Goal: Task Accomplishment & Management: Manage account settings

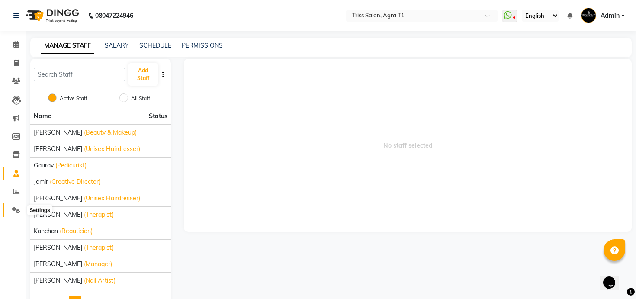
click at [16, 211] on icon at bounding box center [16, 210] width 8 height 6
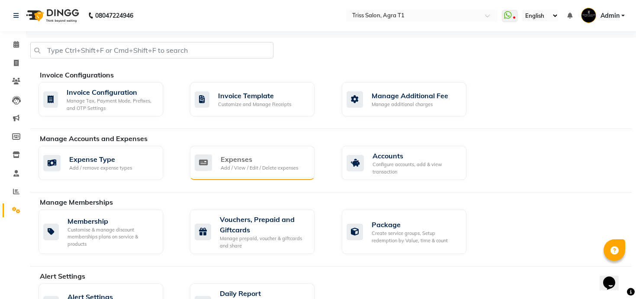
click at [245, 170] on div "Add / View / Edit / Delete expenses" at bounding box center [259, 167] width 77 height 7
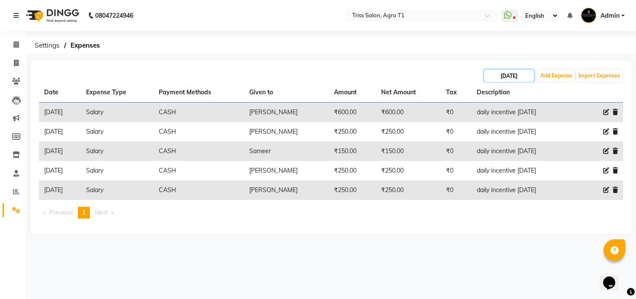
click at [511, 74] on input "[DATE]" at bounding box center [509, 76] width 50 height 12
select select "9"
select select "2025"
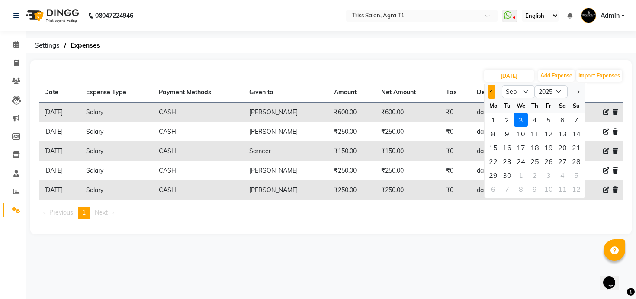
click at [492, 90] on button "Previous month" at bounding box center [491, 92] width 7 height 14
select select "8"
click at [548, 172] on div "29" at bounding box center [549, 175] width 14 height 14
type input "29-08-2025"
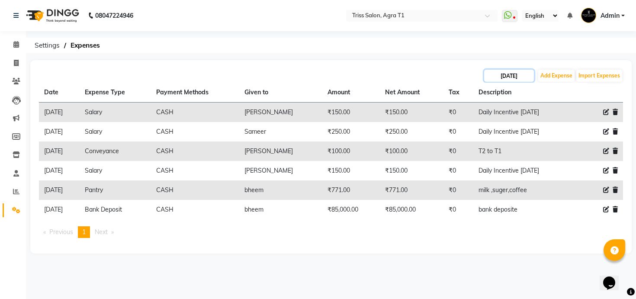
click at [504, 77] on input "29-08-2025" at bounding box center [509, 76] width 50 height 12
select select "8"
select select "2025"
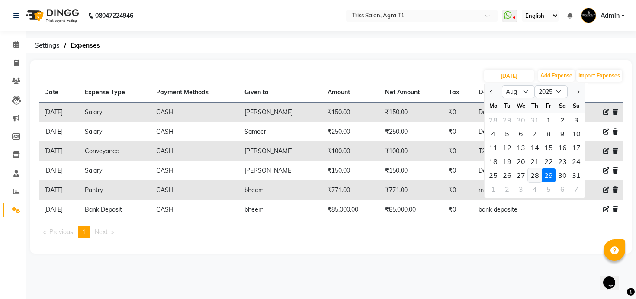
click at [533, 173] on div "28" at bounding box center [535, 175] width 14 height 14
type input "28-08-2025"
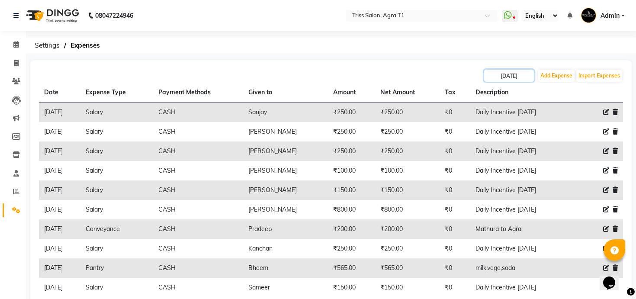
scroll to position [45, 0]
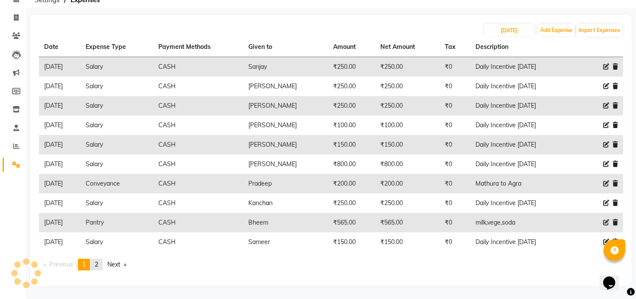
click at [98, 263] on span "2" at bounding box center [96, 264] width 3 height 8
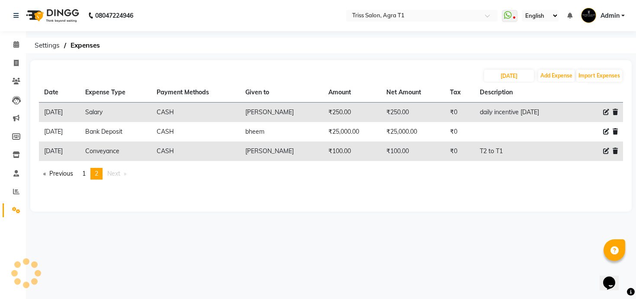
scroll to position [0, 0]
click at [83, 172] on link "page 1" at bounding box center [84, 174] width 12 height 12
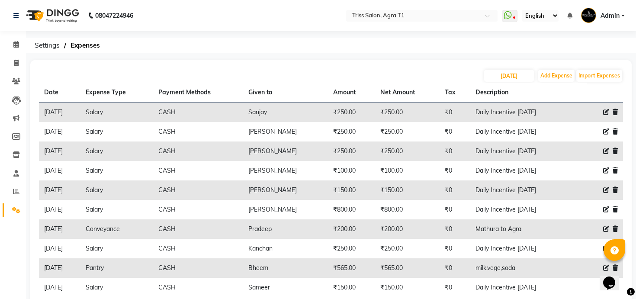
scroll to position [45, 0]
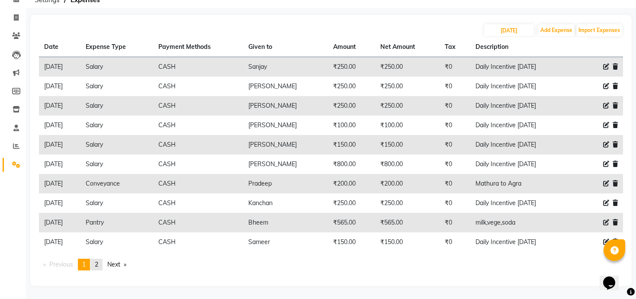
click at [98, 260] on link "page 2" at bounding box center [96, 265] width 12 height 12
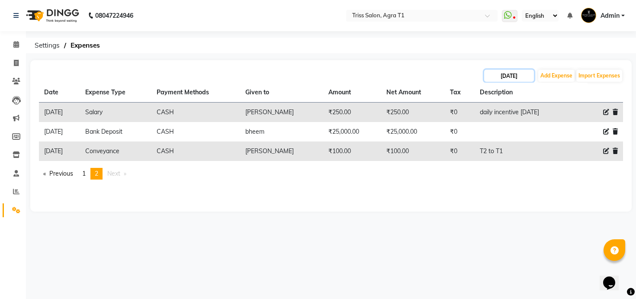
click at [497, 75] on input "28-08-2025" at bounding box center [509, 76] width 50 height 12
select select "8"
select select "2025"
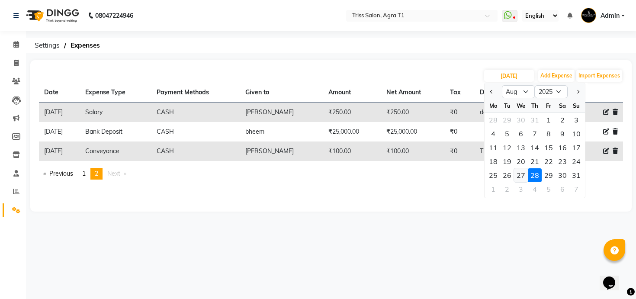
click at [522, 170] on div "27" at bounding box center [521, 175] width 14 height 14
type input "27-08-2025"
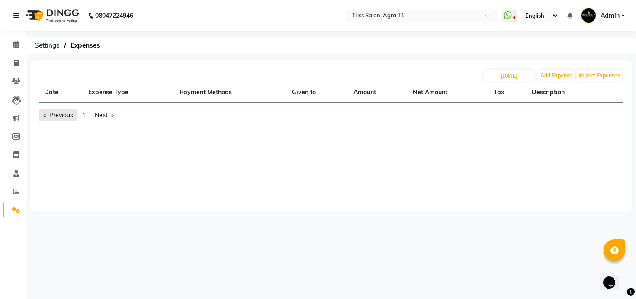
click at [65, 117] on link "Previous page" at bounding box center [58, 115] width 38 height 12
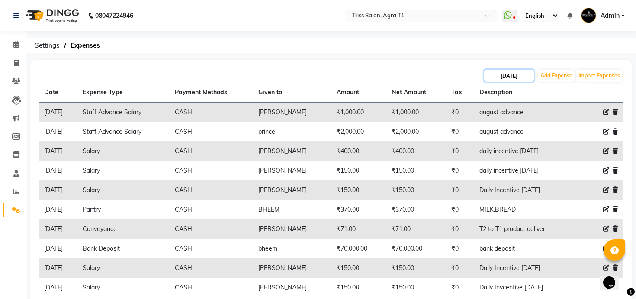
click at [496, 71] on input "27-08-2025" at bounding box center [509, 76] width 50 height 12
select select "8"
select select "2025"
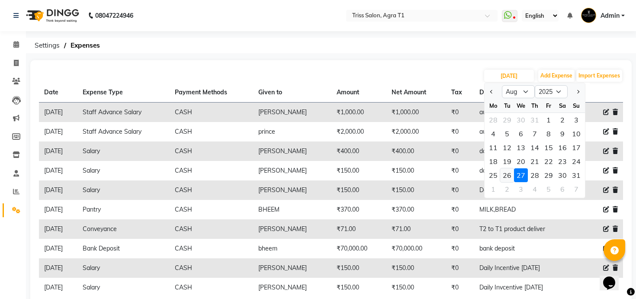
click at [510, 173] on div "26" at bounding box center [507, 175] width 14 height 14
type input "26-08-2025"
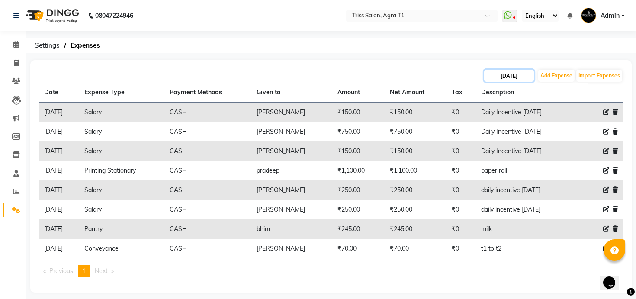
click at [499, 78] on input "26-08-2025" at bounding box center [509, 76] width 50 height 12
select select "8"
select select "2025"
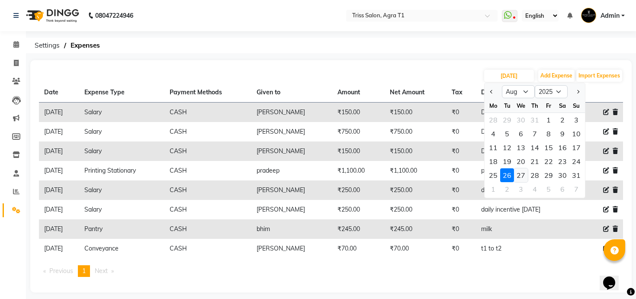
click at [519, 177] on div "27" at bounding box center [521, 175] width 14 height 14
type input "27-08-2025"
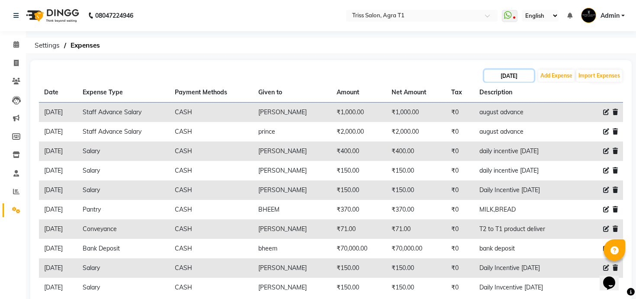
click at [493, 74] on input "27-08-2025" at bounding box center [509, 76] width 50 height 12
select select "8"
select select "2025"
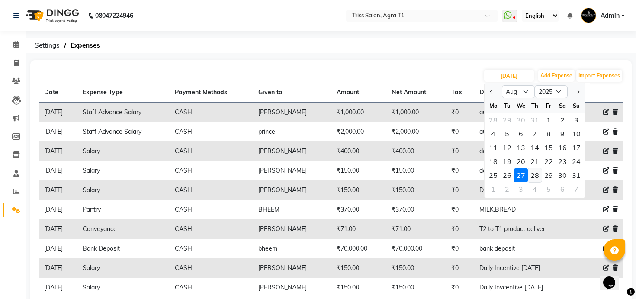
click at [533, 177] on div "28" at bounding box center [535, 175] width 14 height 14
type input "28-08-2025"
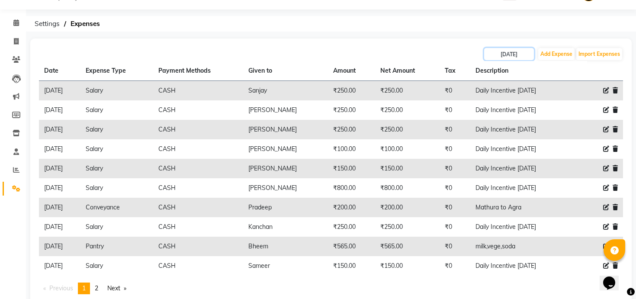
scroll to position [45, 0]
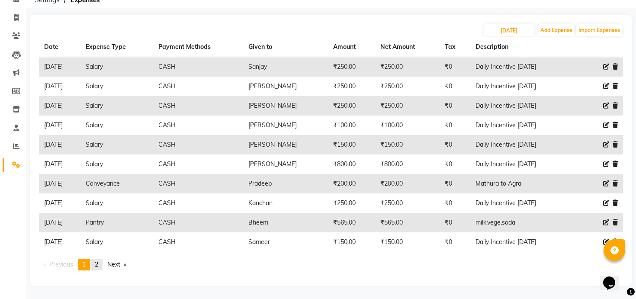
click at [95, 266] on link "page 2" at bounding box center [96, 265] width 12 height 12
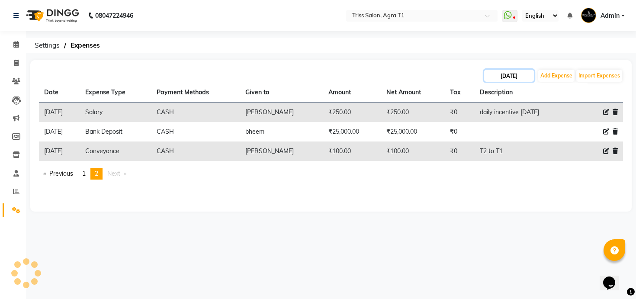
click at [506, 78] on input "28-08-2025" at bounding box center [509, 76] width 50 height 12
select select "8"
select select "2025"
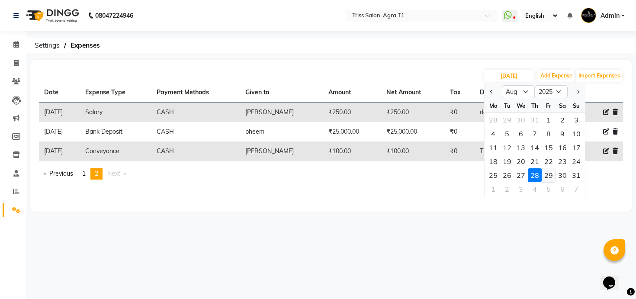
click at [549, 177] on div "29" at bounding box center [549, 175] width 14 height 14
type input "29-08-2025"
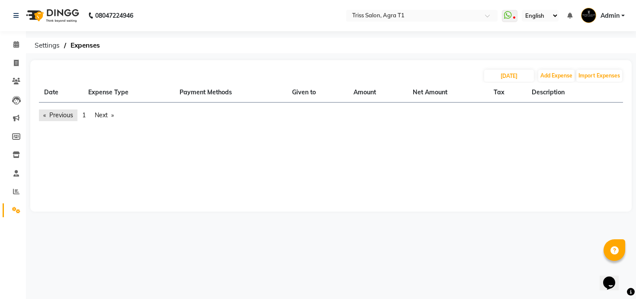
click at [58, 113] on link "Previous page" at bounding box center [58, 115] width 38 height 12
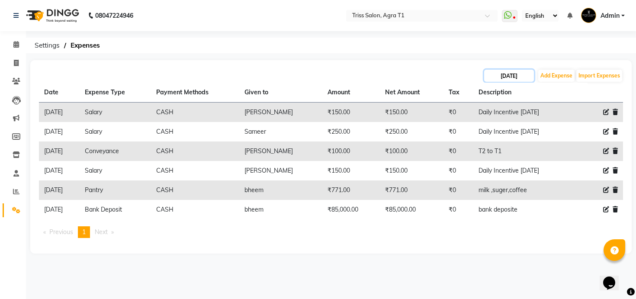
click at [494, 78] on input "29-08-2025" at bounding box center [509, 76] width 50 height 12
select select "8"
select select "2025"
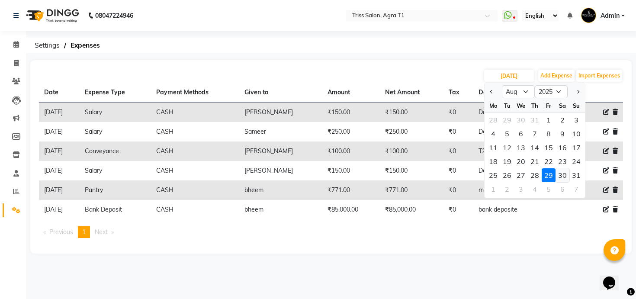
click at [559, 175] on div "30" at bounding box center [562, 175] width 14 height 14
type input "30-08-2025"
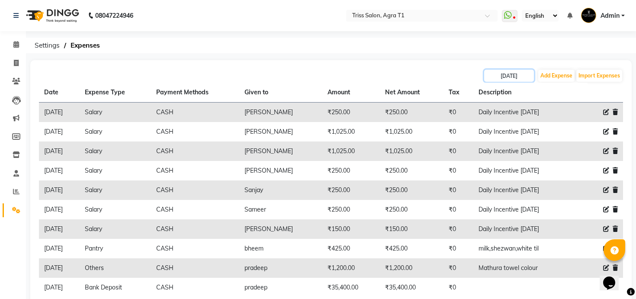
scroll to position [45, 0]
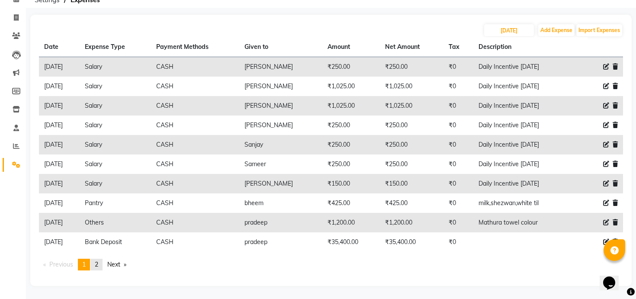
click at [94, 266] on link "page 2" at bounding box center [96, 265] width 12 height 12
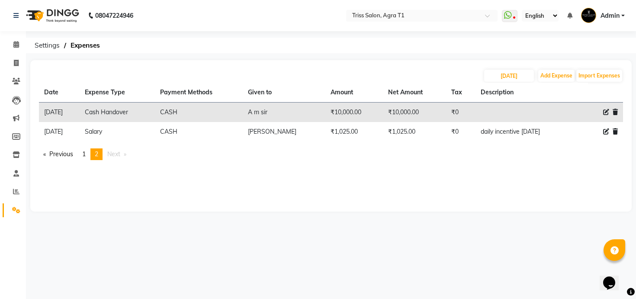
scroll to position [0, 0]
click at [606, 110] on icon at bounding box center [606, 112] width 6 height 6
select select "1105"
select select "1"
select select "2456"
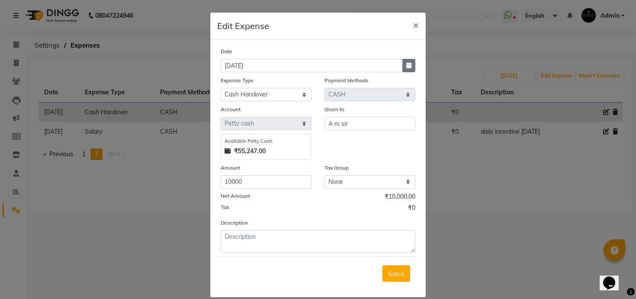
click at [407, 61] on button "button" at bounding box center [408, 65] width 13 height 13
select select "8"
select select "2025"
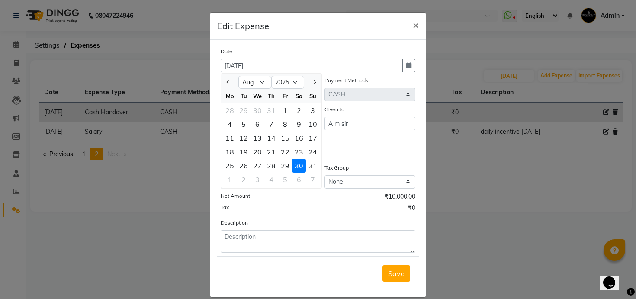
click at [481, 146] on ngb-modal-window "Edit Expense × Date 30-08-2025 Jan Feb Mar Apr May Jun Jul Aug Sep 2015 2016 20…" at bounding box center [318, 149] width 636 height 299
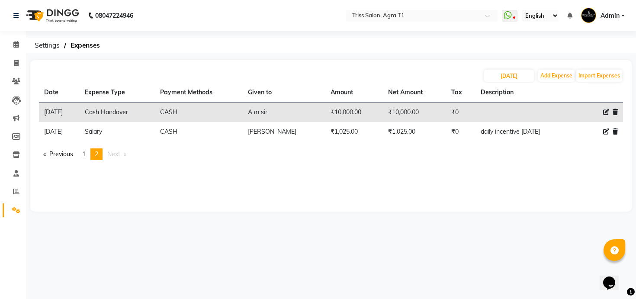
click at [604, 114] on icon at bounding box center [606, 112] width 6 height 6
select select "1105"
select select "1"
select select "2456"
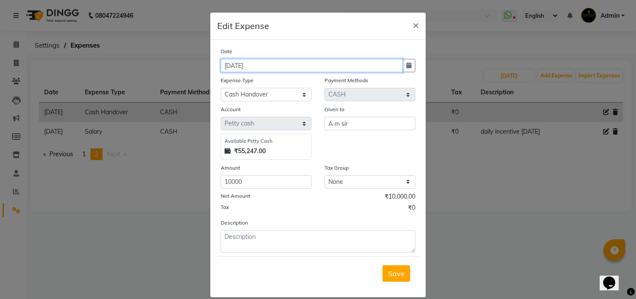
click at [316, 66] on input "30-08-2025" at bounding box center [312, 65] width 182 height 13
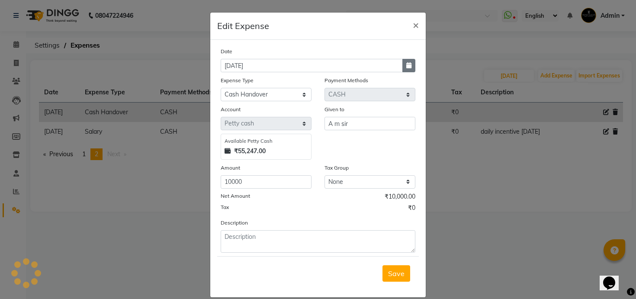
click at [404, 66] on button "button" at bounding box center [408, 65] width 13 height 13
select select "8"
select select "2025"
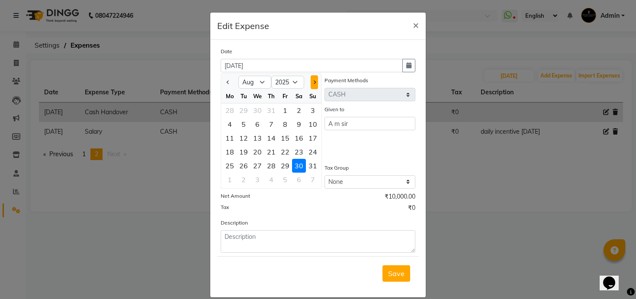
click at [317, 82] on button "Next month" at bounding box center [314, 82] width 7 height 14
select select "9"
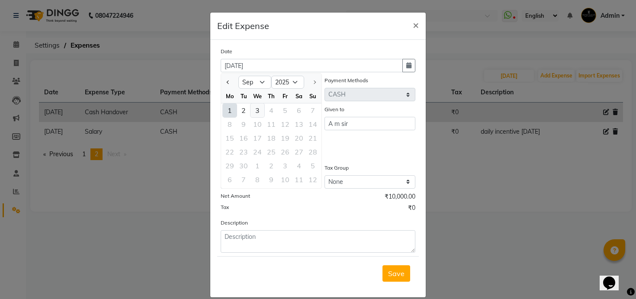
click at [259, 106] on div "3" at bounding box center [257, 110] width 14 height 14
type input "[DATE]"
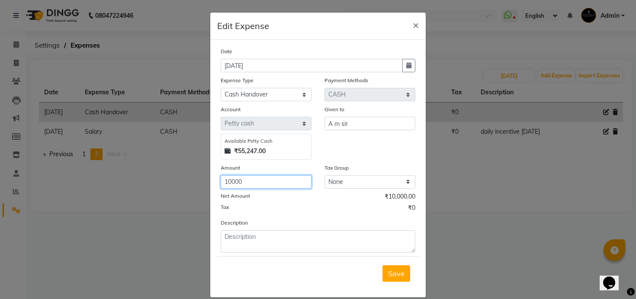
click at [254, 182] on input "10000" at bounding box center [266, 181] width 91 height 13
type input "25000"
click at [340, 125] on input "A m sir" at bounding box center [369, 123] width 91 height 13
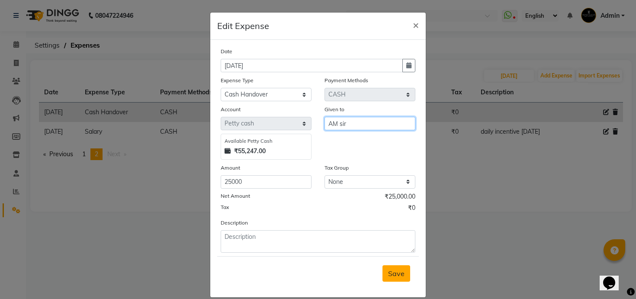
type input "AM sir"
click at [403, 276] on span "Save" at bounding box center [396, 273] width 16 height 9
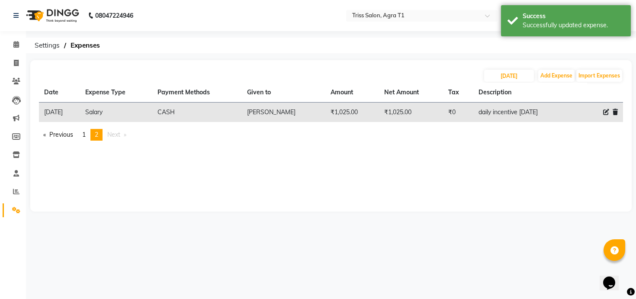
click at [14, 216] on link "Settings" at bounding box center [13, 210] width 21 height 14
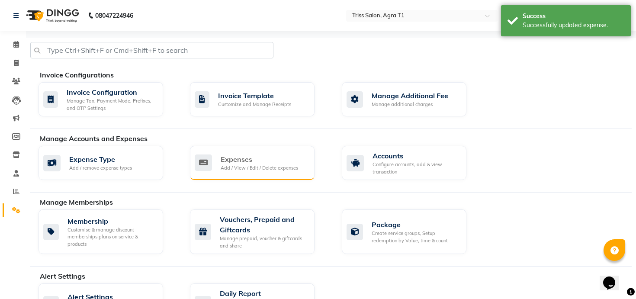
click at [238, 170] on div "Add / View / Edit / Delete expenses" at bounding box center [259, 167] width 77 height 7
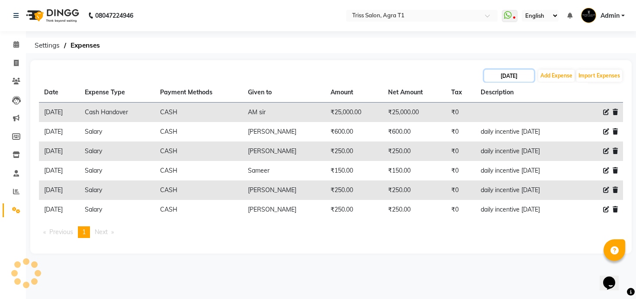
click at [510, 73] on input "[DATE]" at bounding box center [509, 76] width 50 height 12
select select "9"
select select "2025"
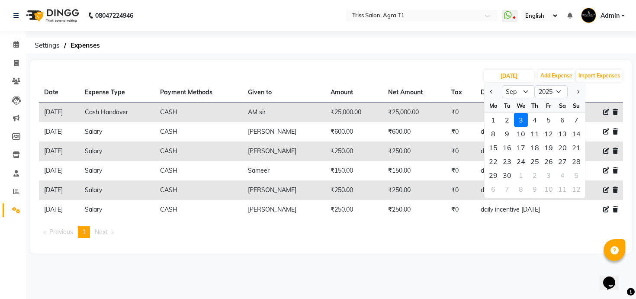
click at [429, 151] on td "₹250.00" at bounding box center [414, 150] width 63 height 19
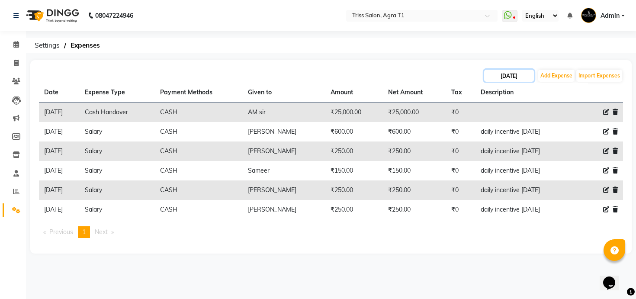
click at [509, 74] on input "[DATE]" at bounding box center [509, 76] width 50 height 12
select select "9"
select select "2025"
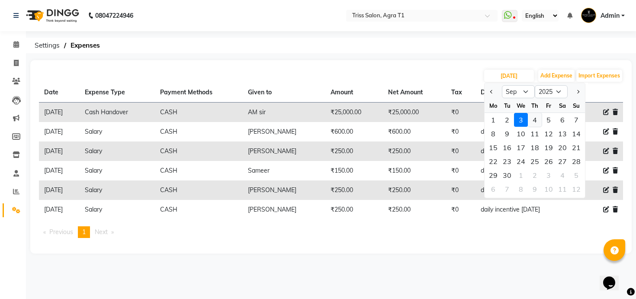
click at [535, 115] on div "4" at bounding box center [535, 120] width 14 height 14
type input "04-09-2025"
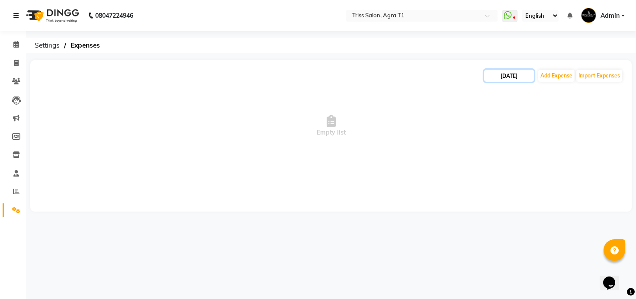
click at [519, 79] on input "04-09-2025" at bounding box center [509, 76] width 50 height 12
select select "9"
select select "2025"
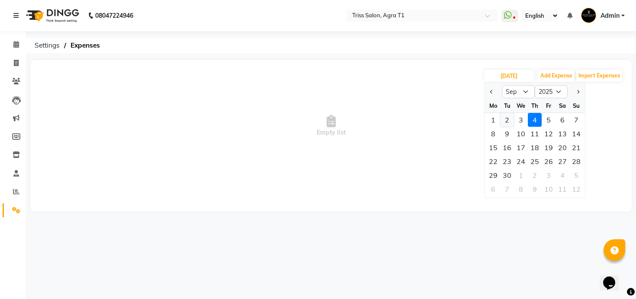
click at [503, 117] on div "2" at bounding box center [507, 120] width 14 height 14
type input "02-09-2025"
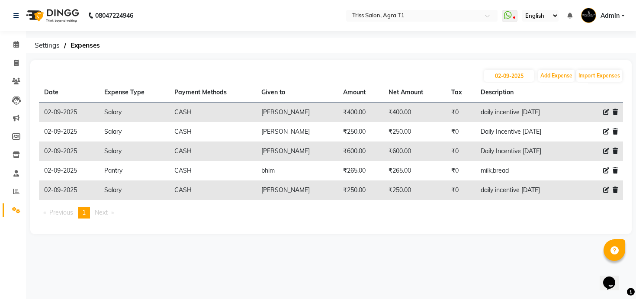
click at [608, 130] on icon at bounding box center [606, 131] width 6 height 6
select select "1"
select select "2456"
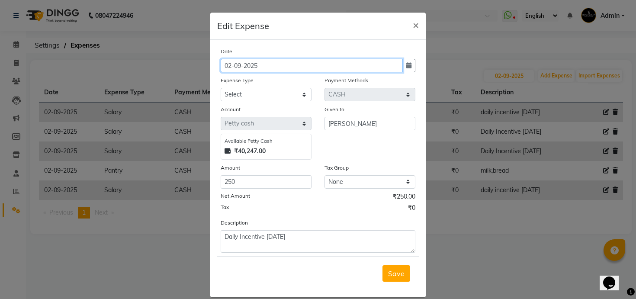
click at [308, 71] on input "02-09-2025" at bounding box center [312, 65] width 182 height 13
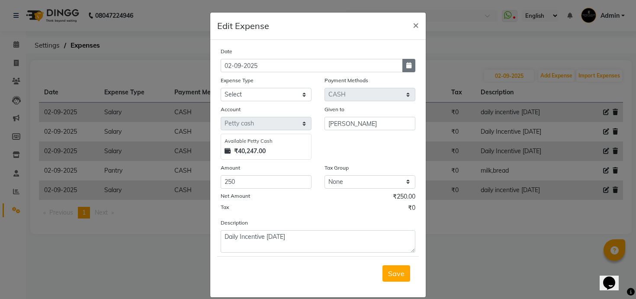
click at [405, 59] on button "button" at bounding box center [408, 65] width 13 height 13
select select "9"
select select "2025"
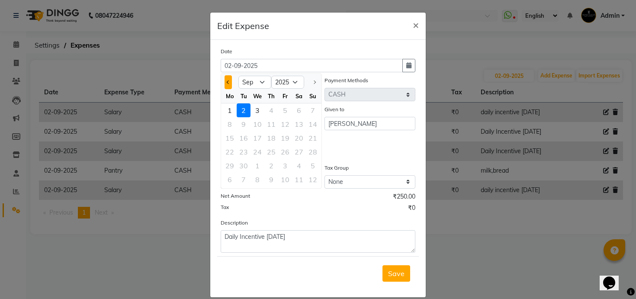
click at [231, 80] on button "Previous month" at bounding box center [227, 82] width 7 height 14
select select "8"
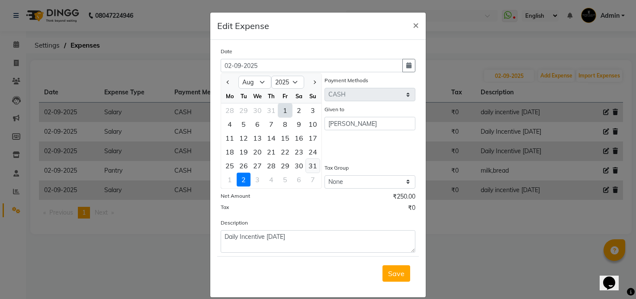
click at [309, 164] on div "31" at bounding box center [313, 166] width 14 height 14
type input "31-08-2025"
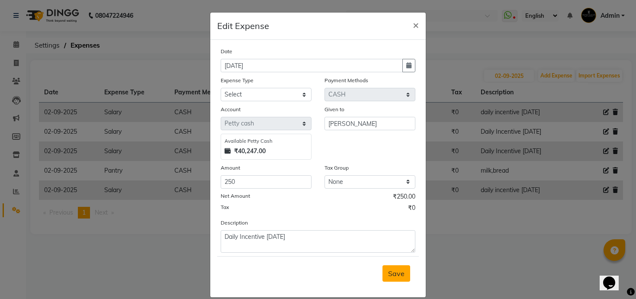
click at [396, 273] on span "Save" at bounding box center [396, 273] width 16 height 9
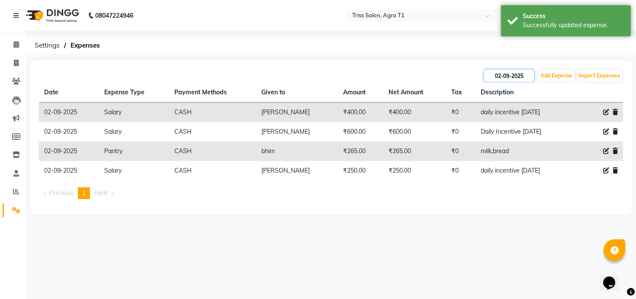
click at [515, 77] on input "02-09-2025" at bounding box center [509, 76] width 50 height 12
select select "9"
select select "2025"
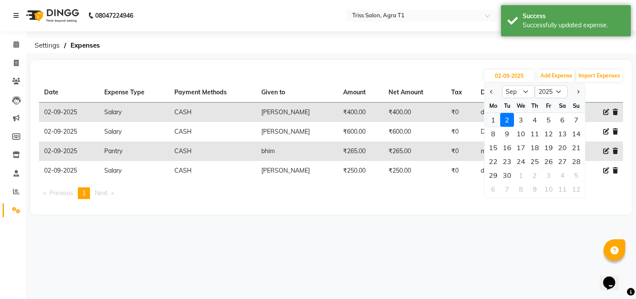
click at [495, 121] on div "1" at bounding box center [493, 120] width 14 height 14
type input "[DATE]"
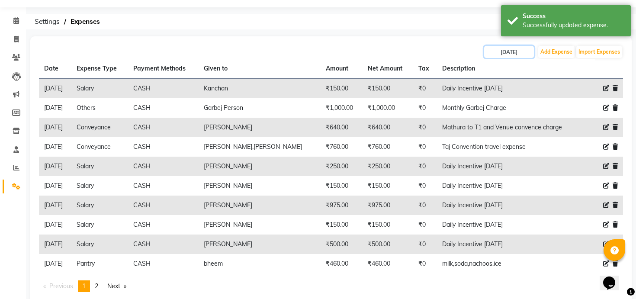
scroll to position [26, 0]
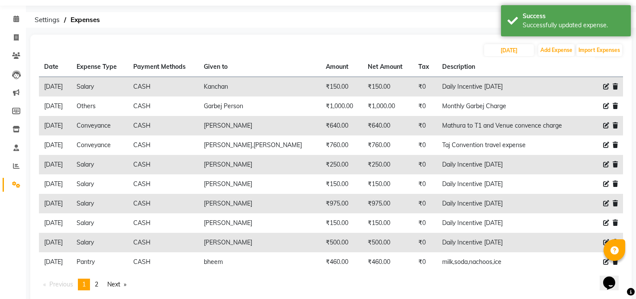
click at [603, 86] on icon at bounding box center [606, 86] width 6 height 6
select select "1"
select select "2456"
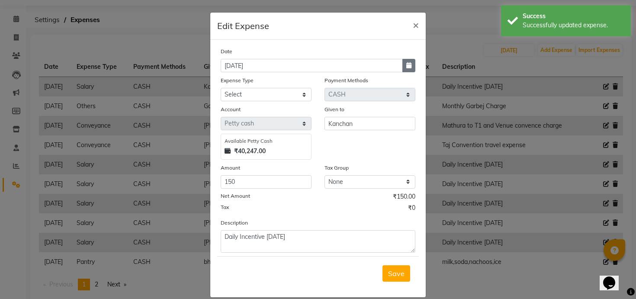
click at [403, 65] on button "button" at bounding box center [408, 65] width 13 height 13
select select "9"
select select "2025"
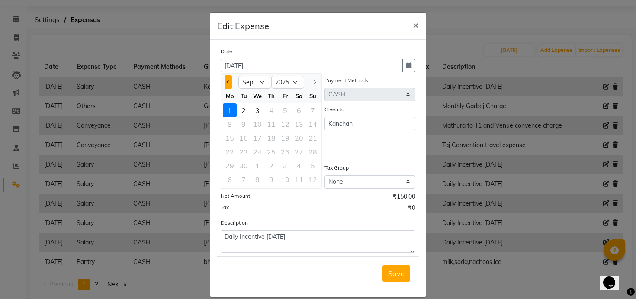
click at [229, 80] on button "Previous month" at bounding box center [227, 82] width 7 height 14
select select "8"
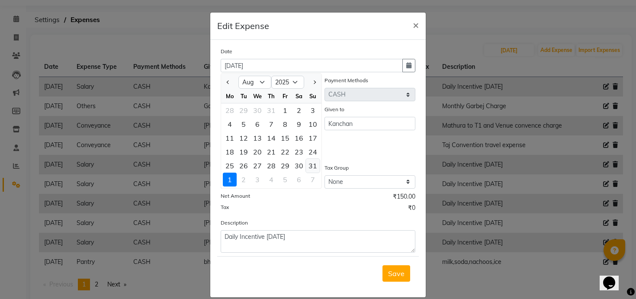
click at [311, 164] on div "31" at bounding box center [313, 166] width 14 height 14
type input "31-08-2025"
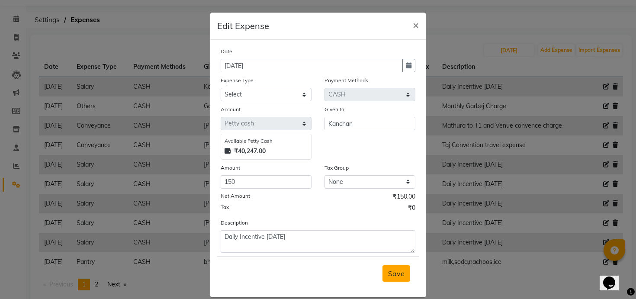
click at [398, 270] on span "Save" at bounding box center [396, 273] width 16 height 9
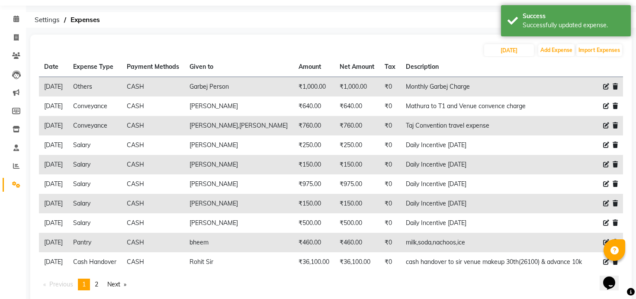
click at [606, 144] on icon at bounding box center [606, 145] width 6 height 6
select select "1"
select select "2456"
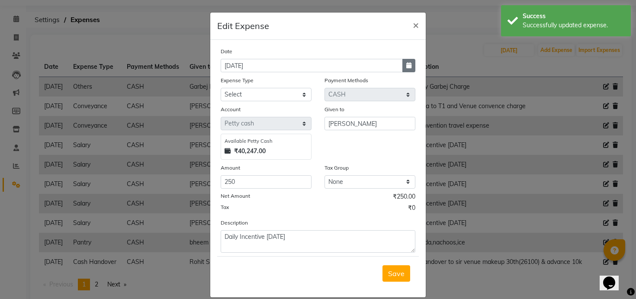
click at [405, 65] on button "button" at bounding box center [408, 65] width 13 height 13
select select "9"
select select "2025"
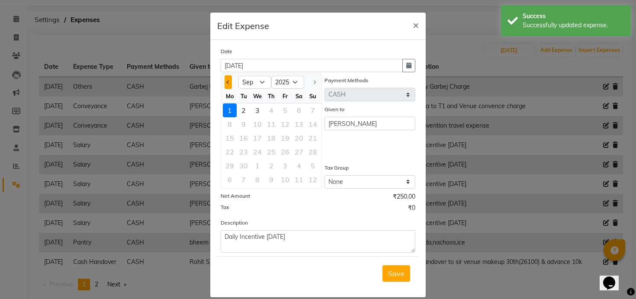
click at [227, 82] on span "Previous month" at bounding box center [228, 81] width 3 height 3
select select "8"
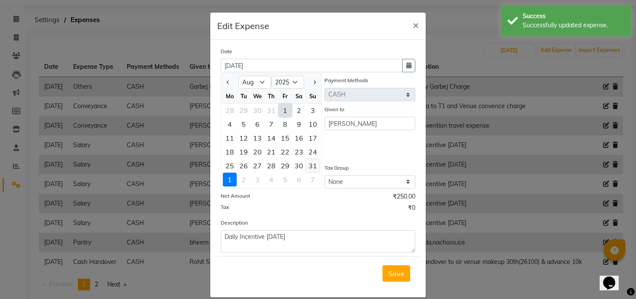
click at [316, 163] on div "31" at bounding box center [313, 166] width 14 height 14
type input "31-08-2025"
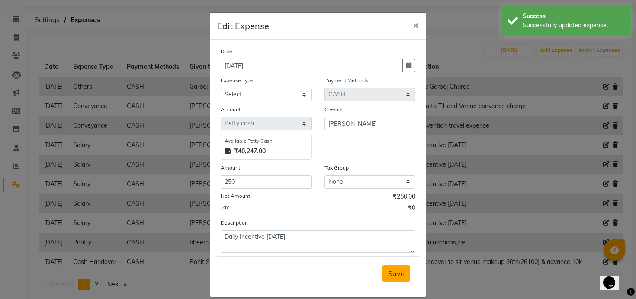
click at [403, 274] on span "Save" at bounding box center [396, 273] width 16 height 9
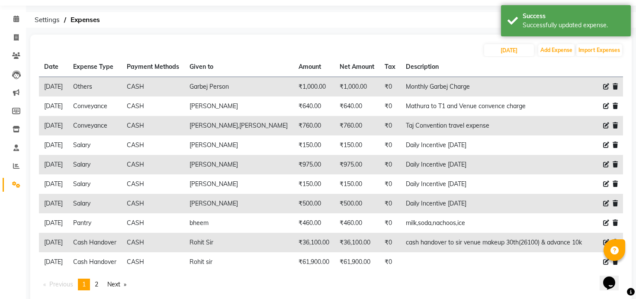
click at [605, 144] on icon at bounding box center [606, 145] width 6 height 6
select select "1"
select select "2456"
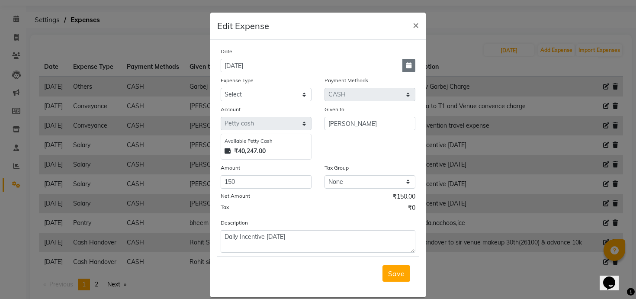
click at [406, 64] on icon "button" at bounding box center [408, 65] width 5 height 6
select select "9"
select select "2025"
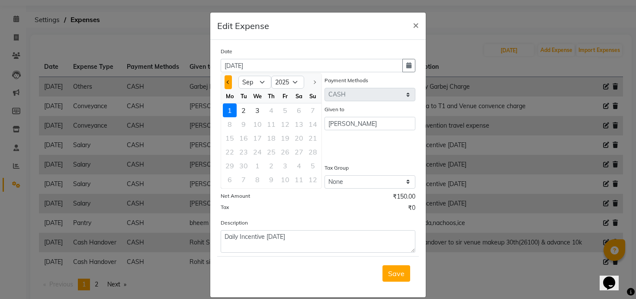
click at [228, 80] on button "Previous month" at bounding box center [227, 82] width 7 height 14
select select "8"
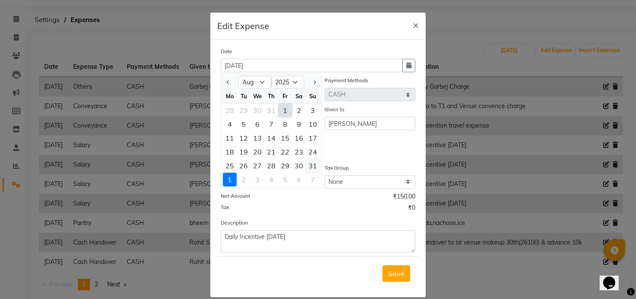
click at [314, 163] on div "31" at bounding box center [313, 166] width 14 height 14
type input "31-08-2025"
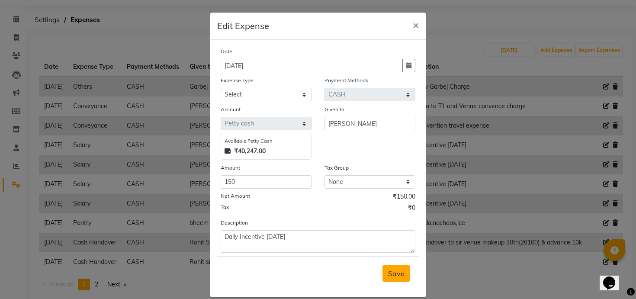
click at [401, 275] on span "Save" at bounding box center [396, 273] width 16 height 9
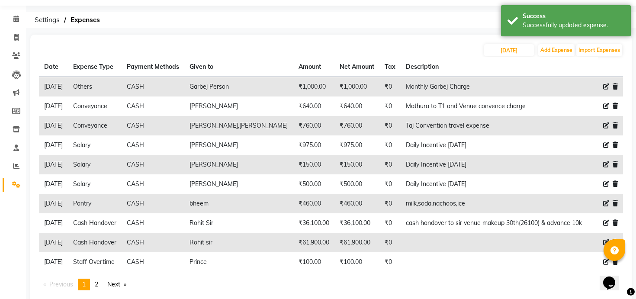
click at [604, 143] on icon at bounding box center [606, 145] width 6 height 6
select select "1"
select select "2456"
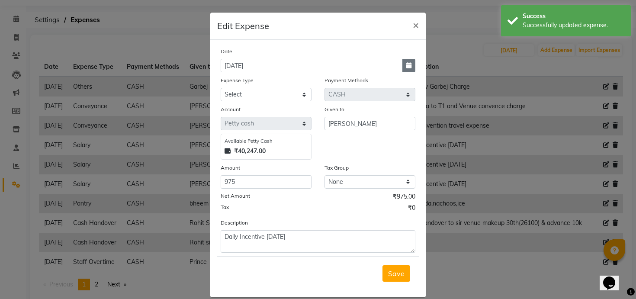
click at [411, 63] on icon "button" at bounding box center [408, 65] width 5 height 6
select select "9"
select select "2025"
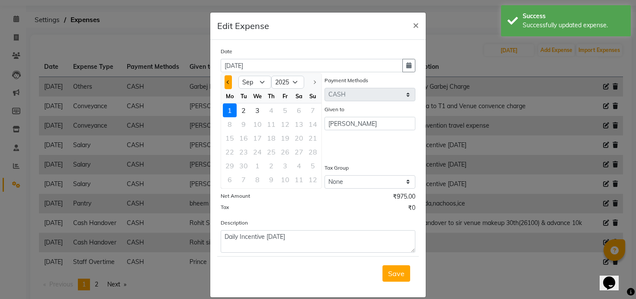
click at [228, 80] on button "Previous month" at bounding box center [227, 82] width 7 height 14
select select "8"
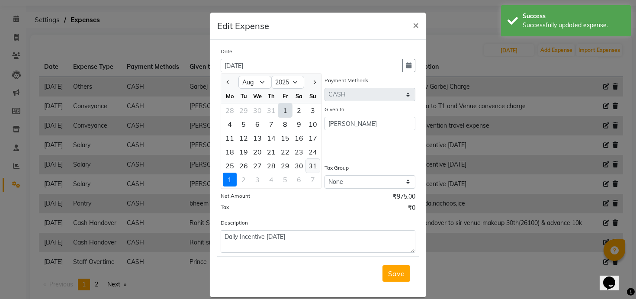
click at [310, 165] on div "31" at bounding box center [313, 166] width 14 height 14
type input "31-08-2025"
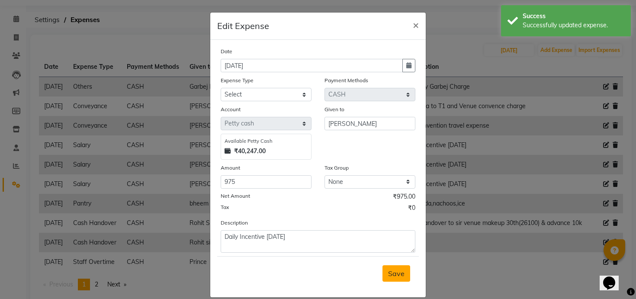
click at [393, 269] on button "Save" at bounding box center [396, 273] width 28 height 16
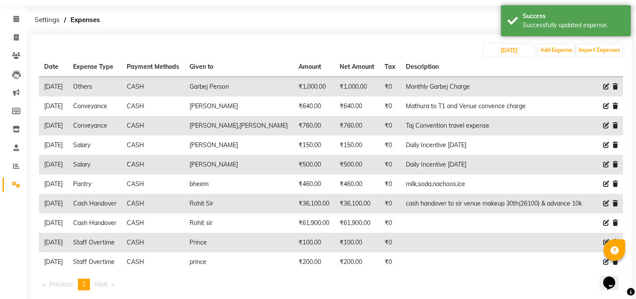
click at [607, 146] on icon at bounding box center [606, 145] width 6 height 6
select select "1"
select select "2456"
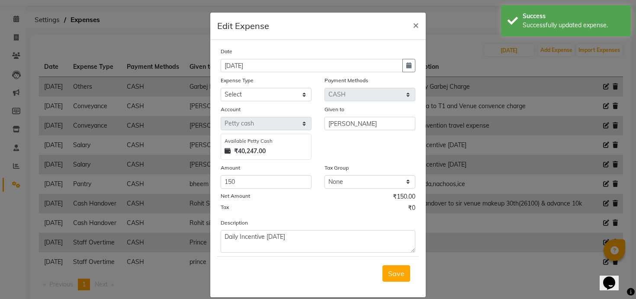
click at [407, 58] on div "Date" at bounding box center [318, 53] width 195 height 12
click at [407, 66] on icon "button" at bounding box center [408, 65] width 5 height 6
select select "9"
select select "2025"
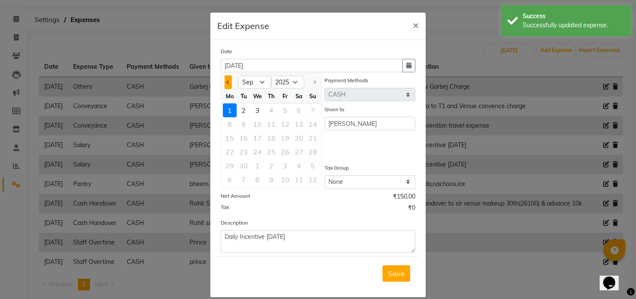
click at [227, 82] on span "Previous month" at bounding box center [228, 81] width 3 height 3
select select "8"
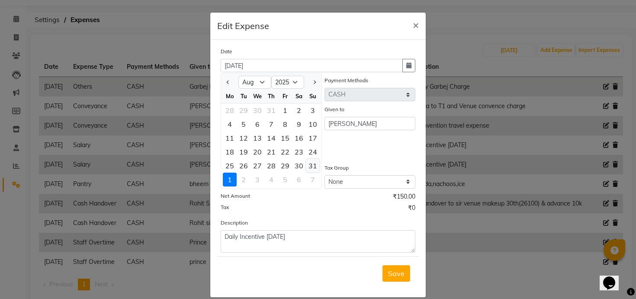
click at [316, 162] on div "31" at bounding box center [313, 166] width 14 height 14
type input "31-08-2025"
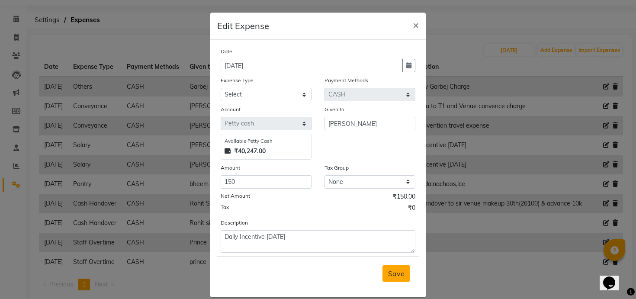
click at [396, 275] on span "Save" at bounding box center [396, 273] width 16 height 9
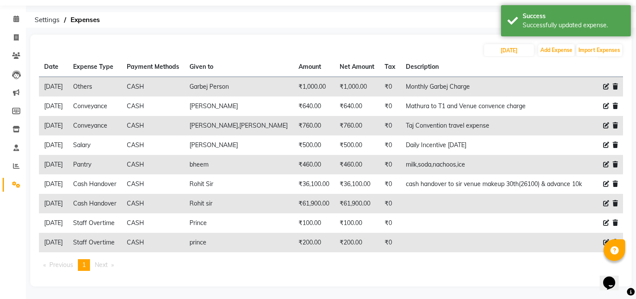
click at [606, 143] on icon at bounding box center [606, 145] width 6 height 6
select select "1"
select select "2456"
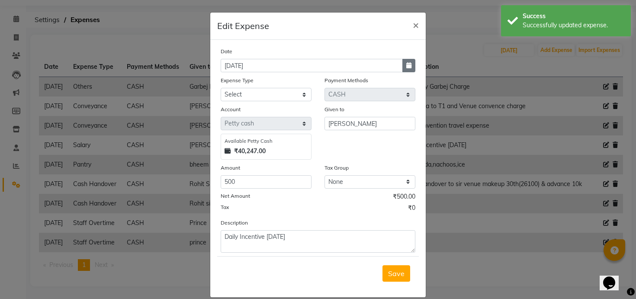
click at [407, 64] on icon "button" at bounding box center [408, 65] width 5 height 6
select select "9"
select select "2025"
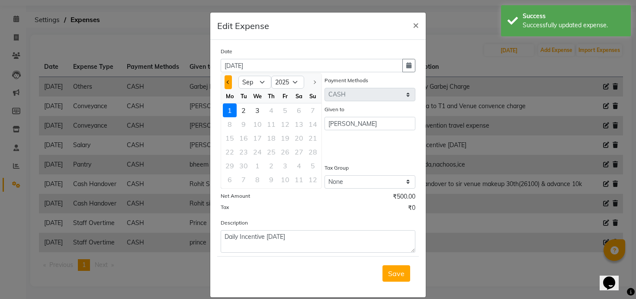
click at [228, 83] on button "Previous month" at bounding box center [227, 82] width 7 height 14
select select "8"
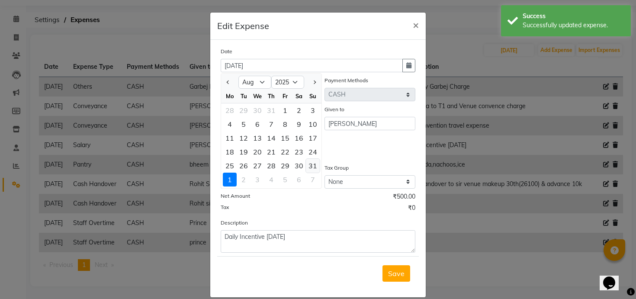
click at [313, 168] on div "31" at bounding box center [313, 166] width 14 height 14
type input "31-08-2025"
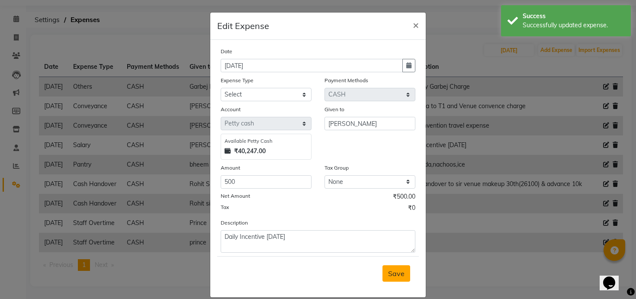
click at [389, 275] on span "Save" at bounding box center [396, 273] width 16 height 9
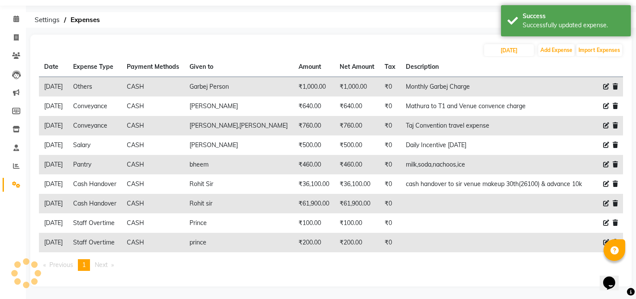
scroll to position [6, 0]
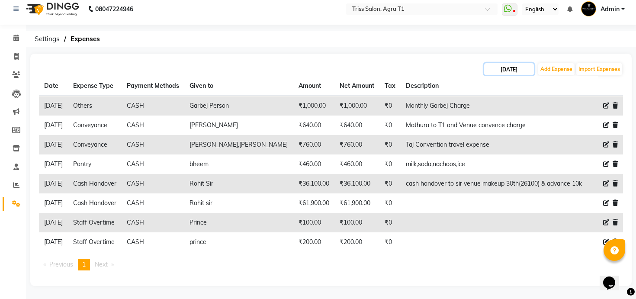
click at [498, 69] on input "[DATE]" at bounding box center [509, 69] width 50 height 12
select select "9"
select select "2025"
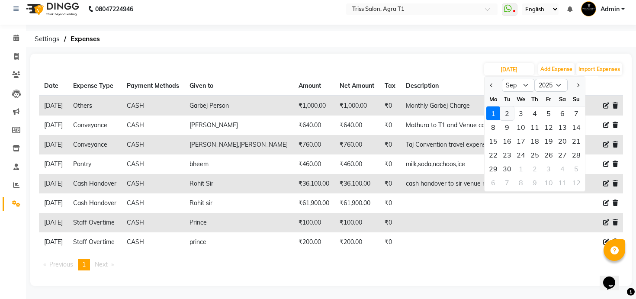
click at [509, 112] on div "2" at bounding box center [507, 113] width 14 height 14
type input "02-09-2025"
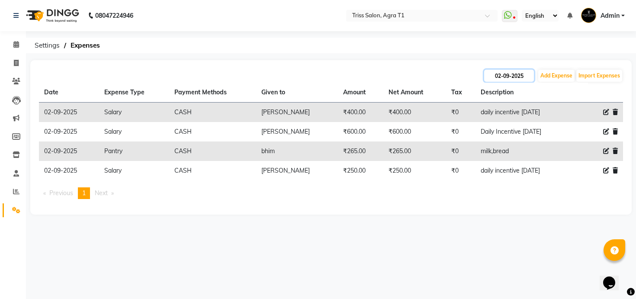
click at [512, 75] on input "02-09-2025" at bounding box center [509, 76] width 50 height 12
select select "9"
select select "2025"
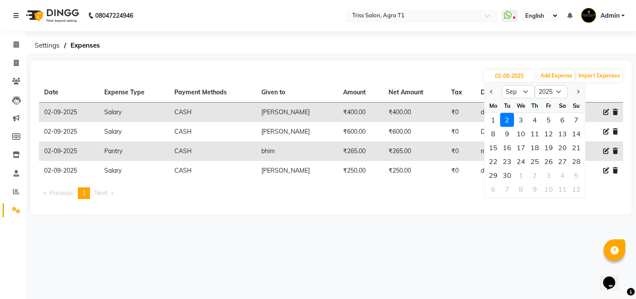
click at [438, 16] on input "text" at bounding box center [412, 16] width 125 height 9
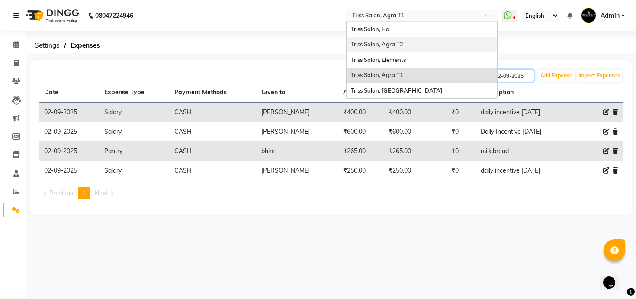
click at [410, 47] on div "Triss Salon, Agra T2" at bounding box center [421, 45] width 151 height 16
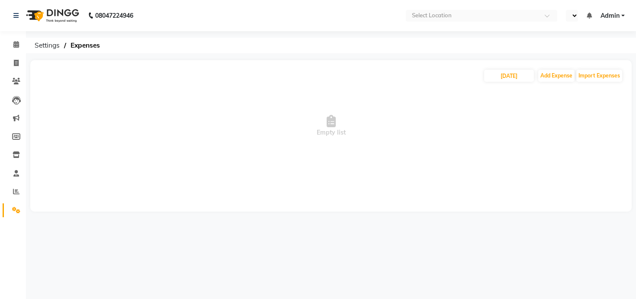
select select "en"
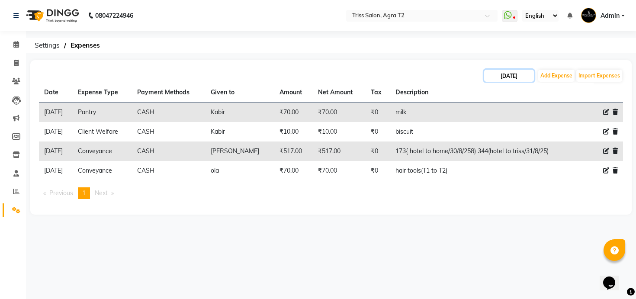
click at [512, 77] on input "[DATE]" at bounding box center [509, 76] width 50 height 12
select select "9"
select select "2025"
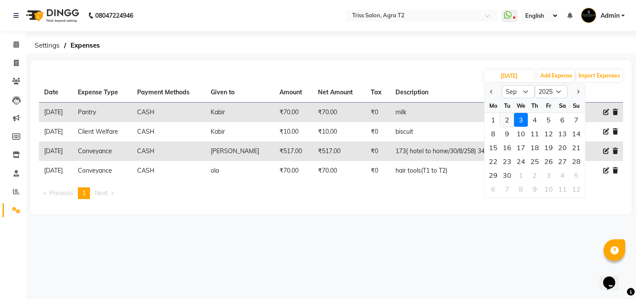
click at [509, 116] on div "2" at bounding box center [507, 120] width 14 height 14
type input "02-09-2025"
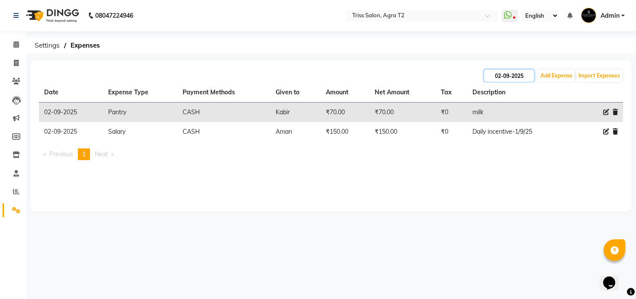
click at [507, 73] on input "02-09-2025" at bounding box center [509, 76] width 50 height 12
select select "9"
select select "2025"
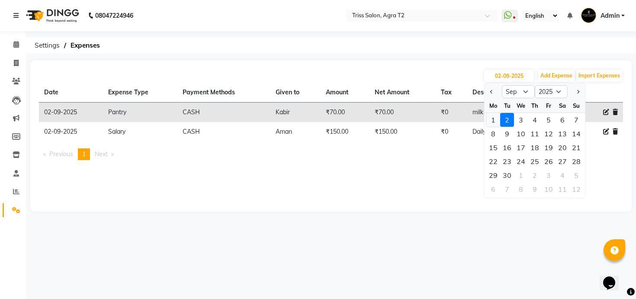
click at [493, 117] on div "1" at bounding box center [493, 120] width 14 height 14
type input "[DATE]"
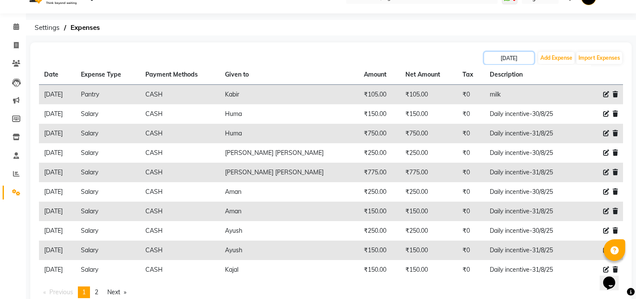
scroll to position [30, 0]
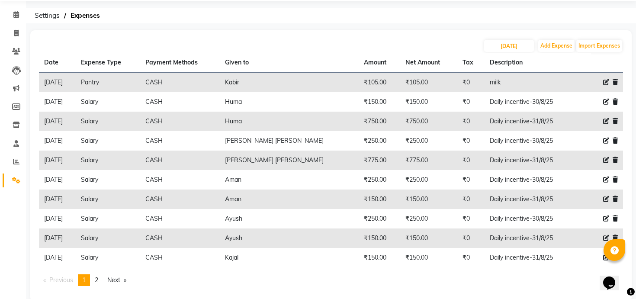
click at [606, 100] on icon at bounding box center [606, 102] width 6 height 6
select select "1"
select select "2533"
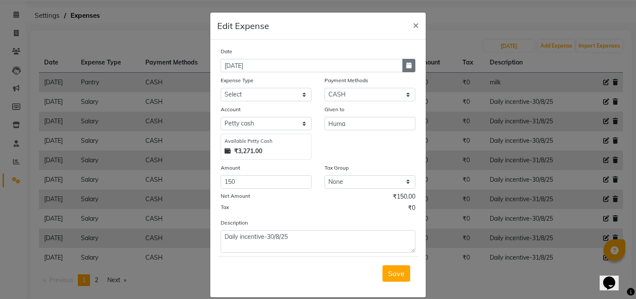
click at [411, 68] on button "button" at bounding box center [408, 65] width 13 height 13
select select "9"
select select "2025"
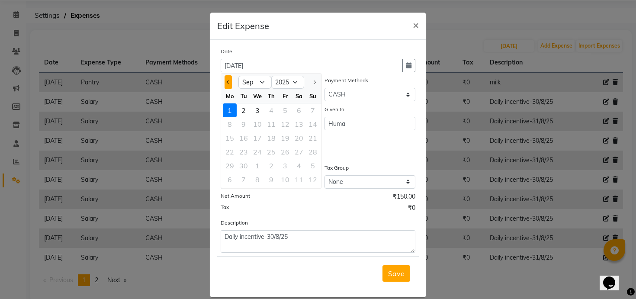
click at [227, 78] on button "Previous month" at bounding box center [227, 82] width 7 height 14
select select "8"
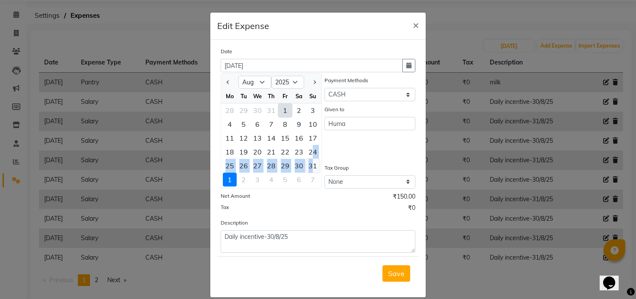
drag, startPoint x: 313, startPoint y: 158, endPoint x: 314, endPoint y: 164, distance: 5.6
click at [314, 164] on ngb-datepicker-month "Mo Tu We Th Fr Sa Su 28 29 30 31 1 2 3 4 5 6 7 8 9 10 11 12 13 14 15 16 17 18 1…" at bounding box center [271, 138] width 100 height 99
click at [314, 164] on div "31" at bounding box center [313, 166] width 14 height 14
type input "31-08-2025"
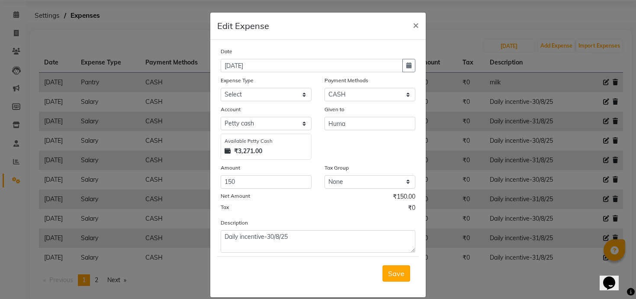
click at [399, 282] on div "Save" at bounding box center [318, 273] width 202 height 34
click at [397, 276] on span "Save" at bounding box center [396, 273] width 16 height 9
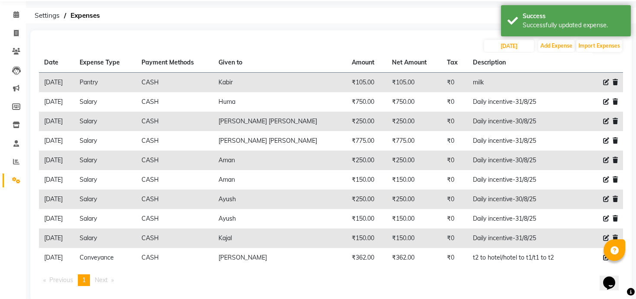
click at [603, 103] on icon at bounding box center [606, 102] width 6 height 6
select select "1"
select select "2533"
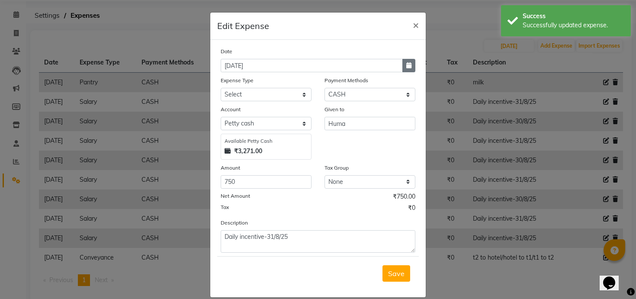
click at [408, 68] on icon "button" at bounding box center [408, 65] width 5 height 6
select select "9"
select select "2025"
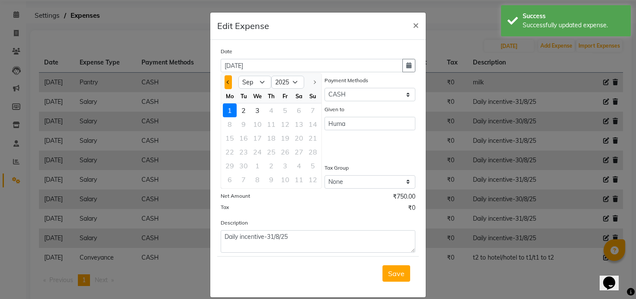
click at [230, 84] on button "Previous month" at bounding box center [227, 82] width 7 height 14
select select "8"
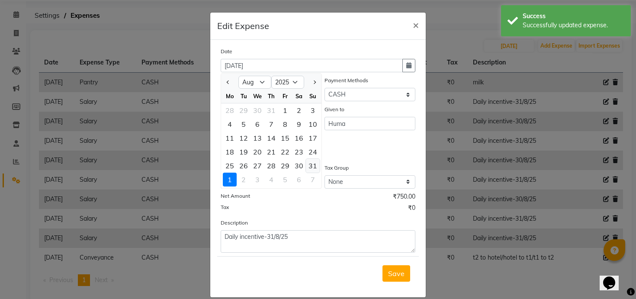
click at [319, 164] on div "31" at bounding box center [313, 166] width 14 height 14
type input "31-08-2025"
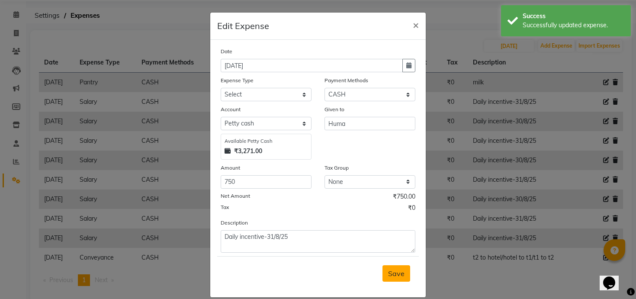
click at [393, 269] on span "Save" at bounding box center [396, 273] width 16 height 9
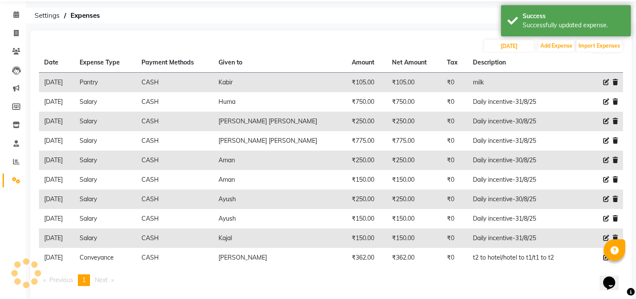
scroll to position [26, 0]
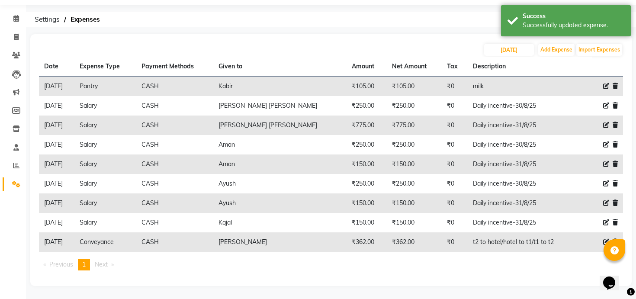
click at [606, 107] on icon at bounding box center [606, 106] width 6 height 6
select select "1"
select select "2533"
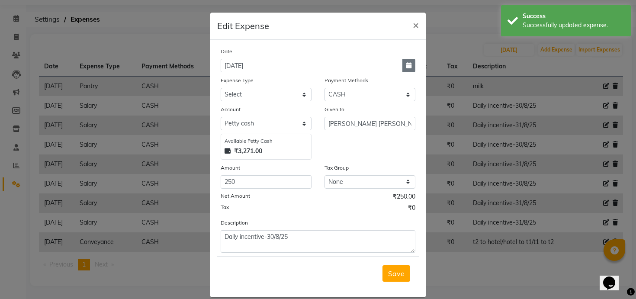
click at [412, 64] on button "button" at bounding box center [408, 65] width 13 height 13
select select "9"
select select "2025"
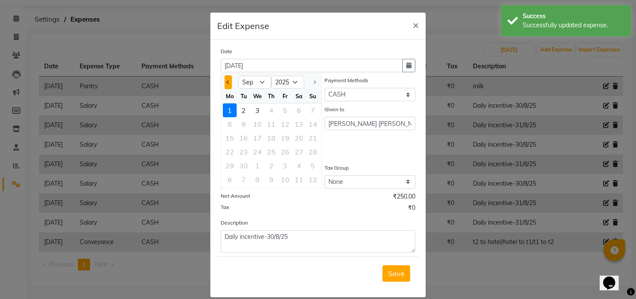
click at [229, 81] on span "Previous month" at bounding box center [228, 81] width 3 height 3
select select "8"
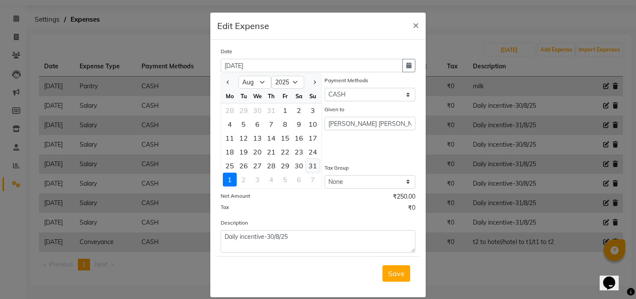
click at [311, 167] on div "31" at bounding box center [313, 166] width 14 height 14
type input "31-08-2025"
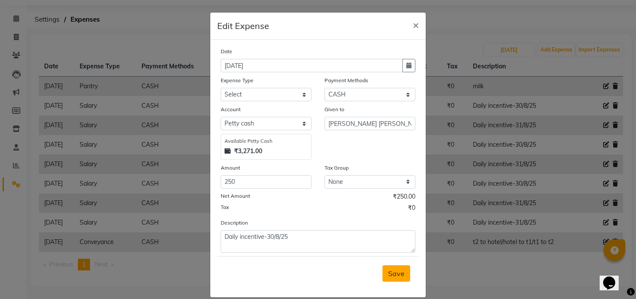
click at [390, 269] on span "Save" at bounding box center [396, 273] width 16 height 9
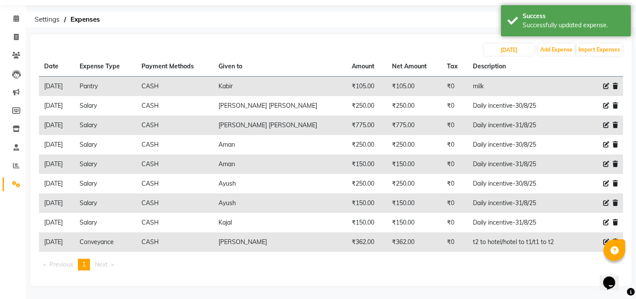
scroll to position [6, 0]
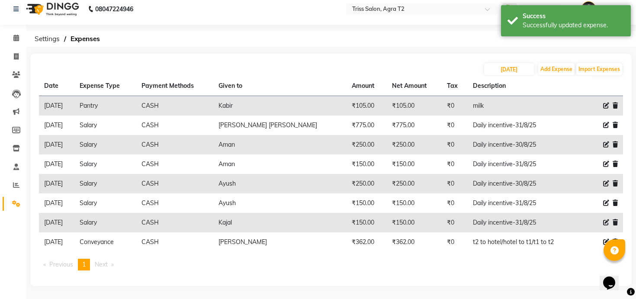
click at [606, 125] on icon at bounding box center [606, 125] width 6 height 6
select select "1"
select select "2533"
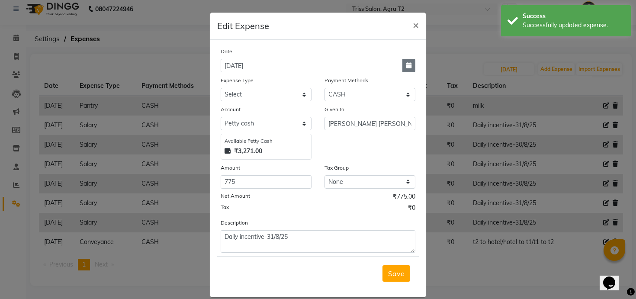
click at [405, 62] on button "button" at bounding box center [408, 65] width 13 height 13
select select "9"
select select "2025"
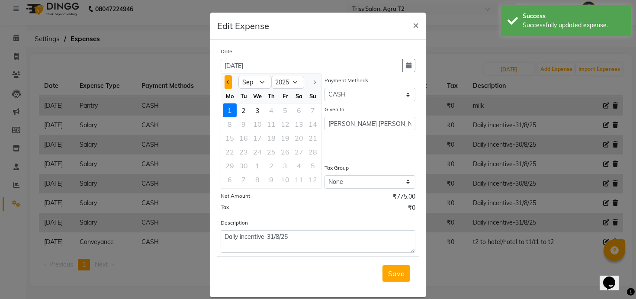
click at [227, 82] on span "Previous month" at bounding box center [228, 81] width 3 height 3
select select "8"
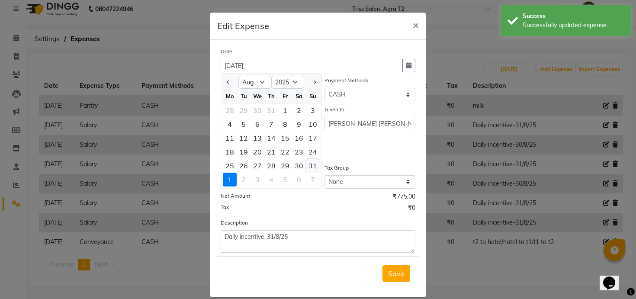
click at [316, 165] on div "31" at bounding box center [313, 166] width 14 height 14
type input "31-08-2025"
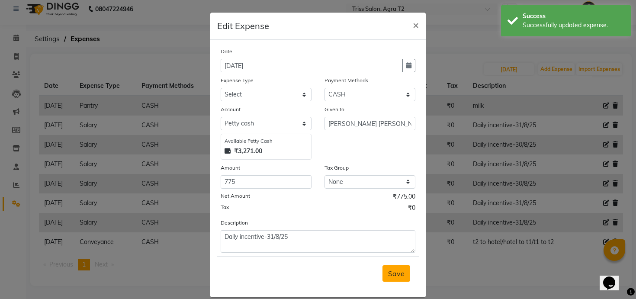
click at [402, 277] on span "Save" at bounding box center [396, 273] width 16 height 9
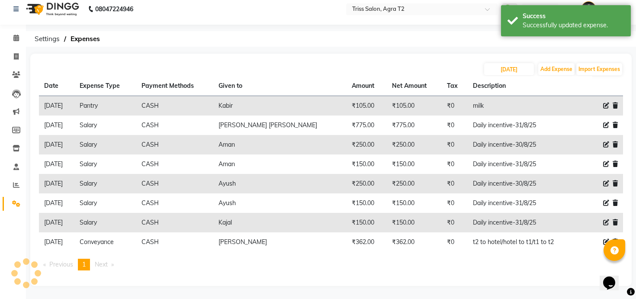
scroll to position [0, 0]
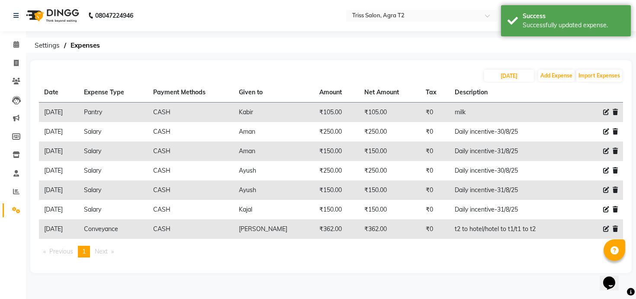
click at [603, 208] on icon at bounding box center [606, 209] width 6 height 6
select select "1"
select select "2533"
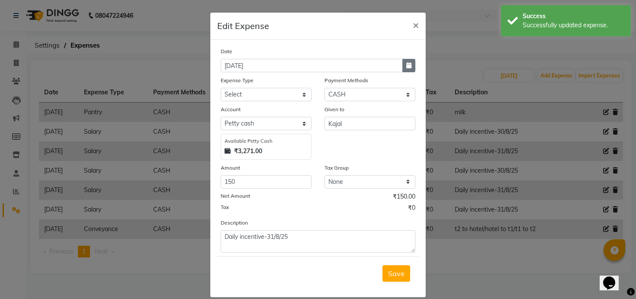
click at [404, 61] on button "button" at bounding box center [408, 65] width 13 height 13
select select "9"
select select "2025"
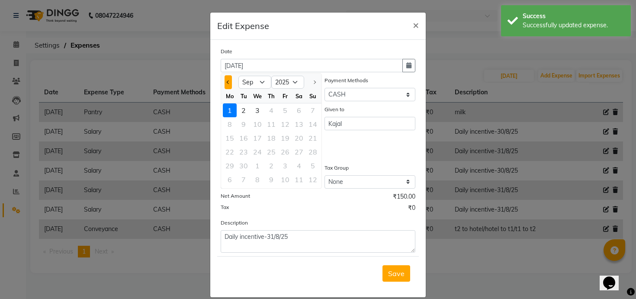
click at [230, 77] on button "Previous month" at bounding box center [227, 82] width 7 height 14
select select "8"
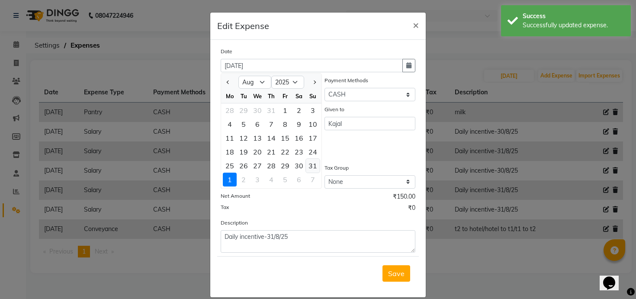
click at [310, 164] on div "31" at bounding box center [313, 166] width 14 height 14
type input "31-08-2025"
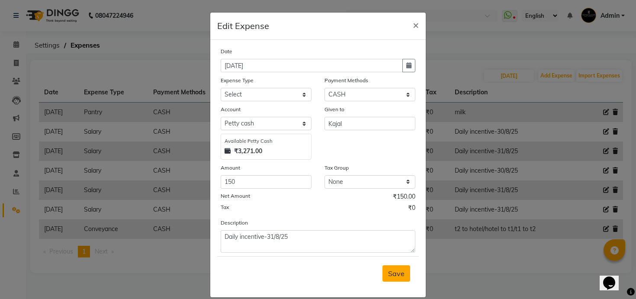
click at [392, 276] on span "Save" at bounding box center [396, 273] width 16 height 9
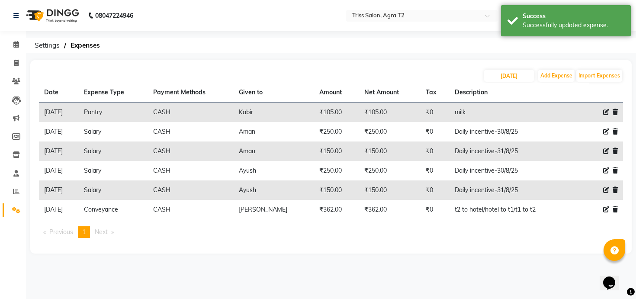
click at [605, 188] on icon at bounding box center [606, 190] width 6 height 6
select select "1"
select select "2533"
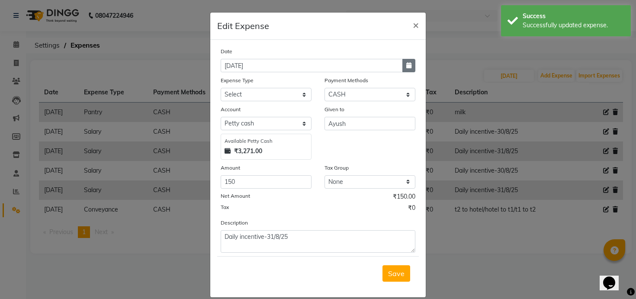
click at [408, 68] on icon "button" at bounding box center [408, 65] width 5 height 6
select select "9"
select select "2025"
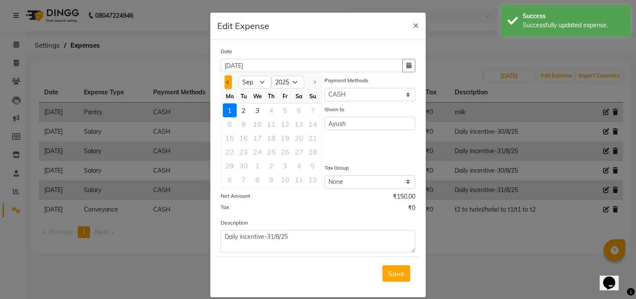
click at [229, 82] on span "Previous month" at bounding box center [228, 81] width 3 height 3
select select "8"
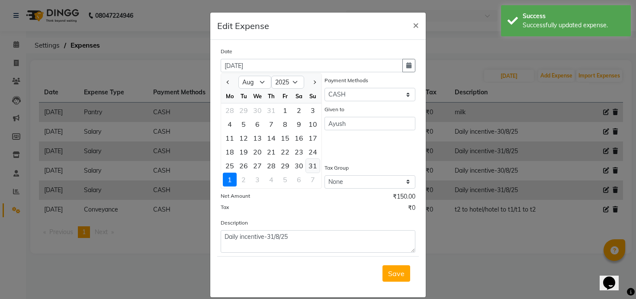
click at [311, 166] on div "31" at bounding box center [313, 166] width 14 height 14
type input "31-08-2025"
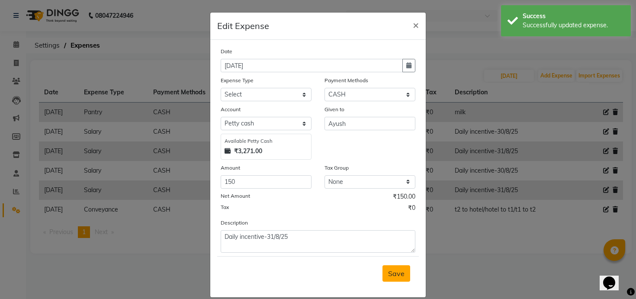
click at [406, 275] on button "Save" at bounding box center [396, 273] width 28 height 16
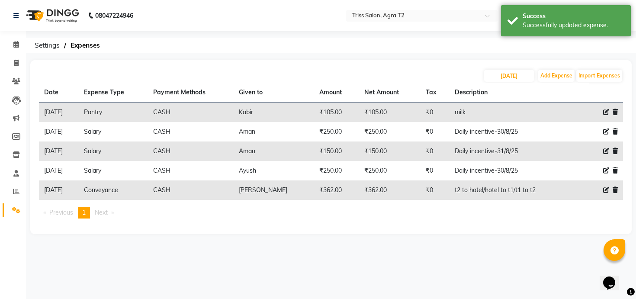
click at [604, 168] on icon at bounding box center [606, 170] width 6 height 6
select select "1"
select select "2533"
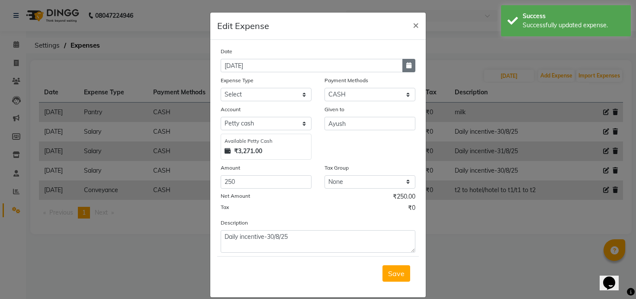
click at [410, 70] on button "button" at bounding box center [408, 65] width 13 height 13
select select "9"
select select "2025"
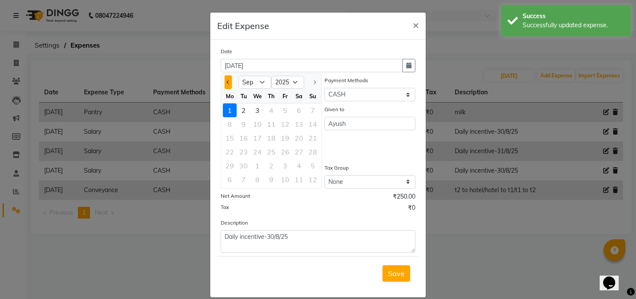
click at [231, 81] on button "Previous month" at bounding box center [227, 82] width 7 height 14
select select "8"
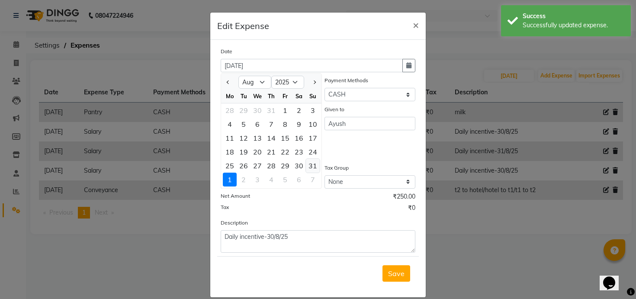
click at [316, 165] on div "31" at bounding box center [313, 166] width 14 height 14
type input "31-08-2025"
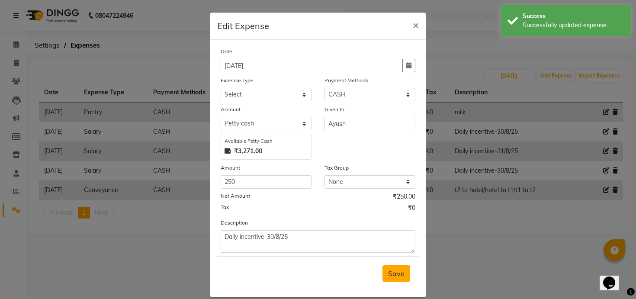
click at [392, 272] on span "Save" at bounding box center [396, 273] width 16 height 9
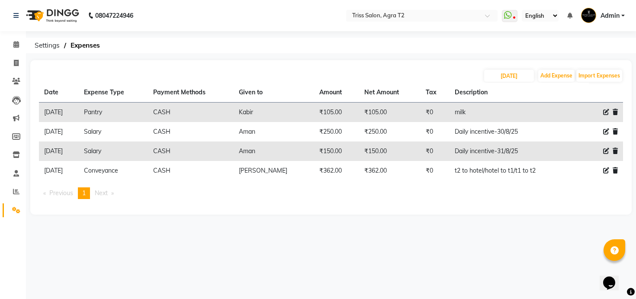
click at [604, 153] on icon at bounding box center [606, 151] width 6 height 6
select select "1"
select select "2533"
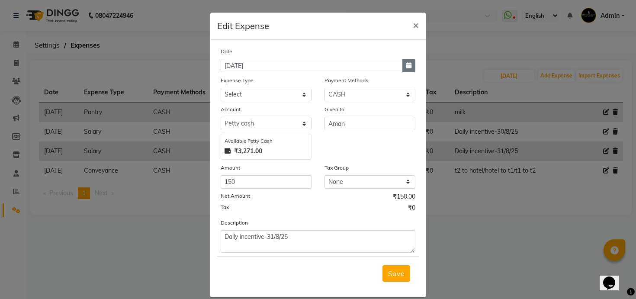
click at [406, 70] on button "button" at bounding box center [408, 65] width 13 height 13
select select "9"
select select "2025"
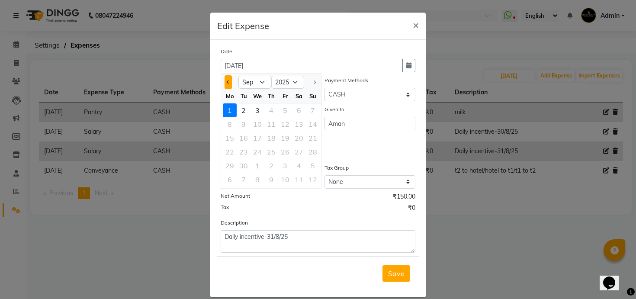
click at [225, 80] on button "Previous month" at bounding box center [227, 82] width 7 height 14
select select "8"
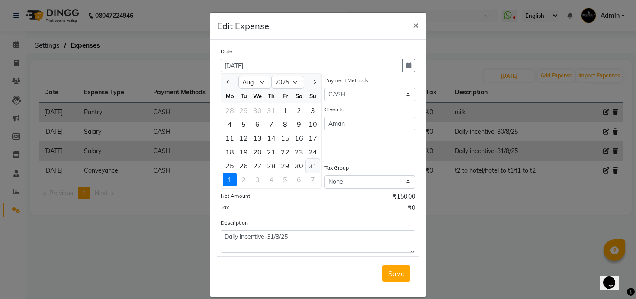
click at [311, 163] on div "31" at bounding box center [313, 166] width 14 height 14
type input "31-08-2025"
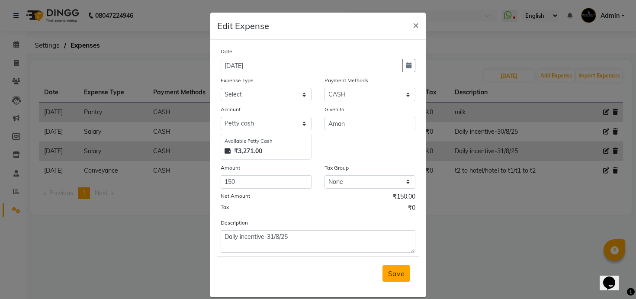
click at [394, 271] on span "Save" at bounding box center [396, 273] width 16 height 9
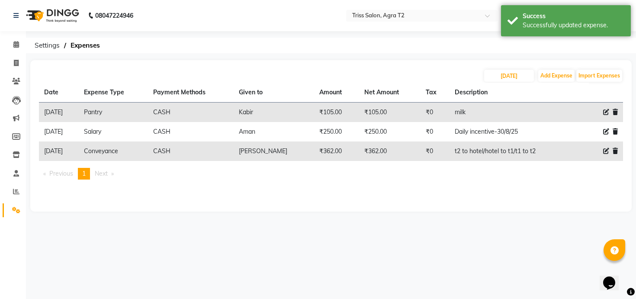
click at [606, 129] on icon at bounding box center [606, 131] width 6 height 6
select select "1"
select select "2533"
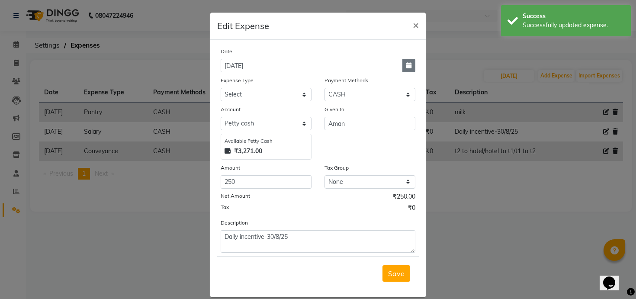
click at [411, 67] on icon "button" at bounding box center [408, 65] width 5 height 6
select select "9"
select select "2025"
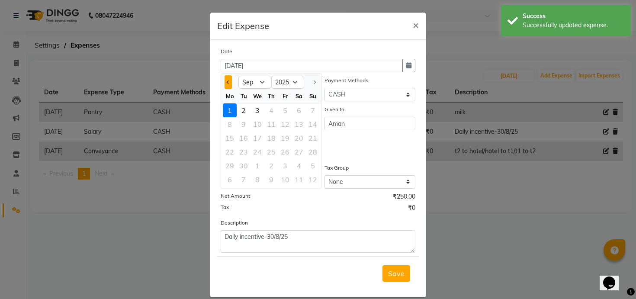
click at [226, 81] on button "Previous month" at bounding box center [227, 82] width 7 height 14
select select "8"
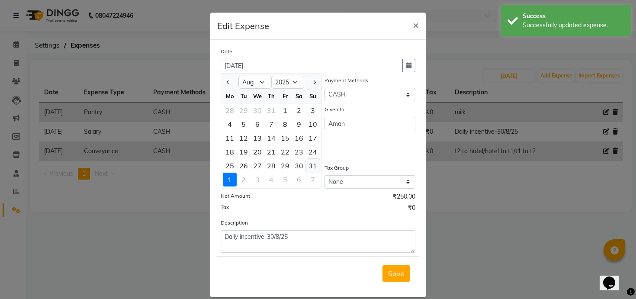
click at [318, 169] on div "31" at bounding box center [313, 166] width 14 height 14
type input "31-08-2025"
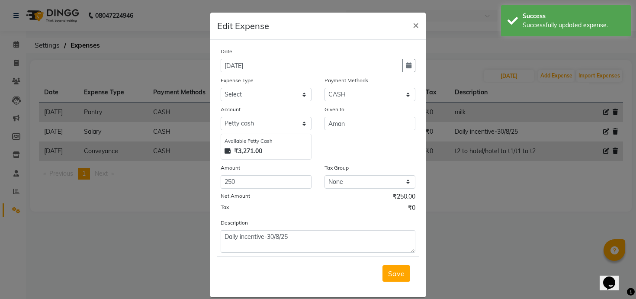
click at [389, 263] on div "Save" at bounding box center [318, 273] width 202 height 34
click at [390, 268] on button "Save" at bounding box center [396, 273] width 28 height 16
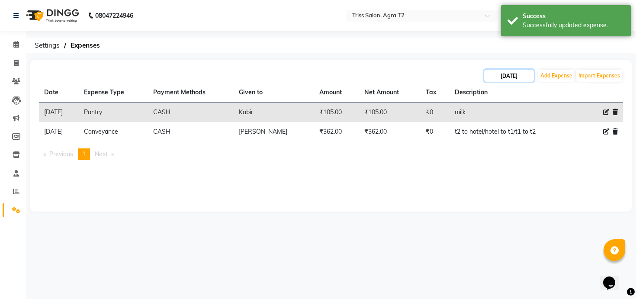
click at [516, 77] on input "[DATE]" at bounding box center [509, 76] width 50 height 12
select select "9"
select select "2025"
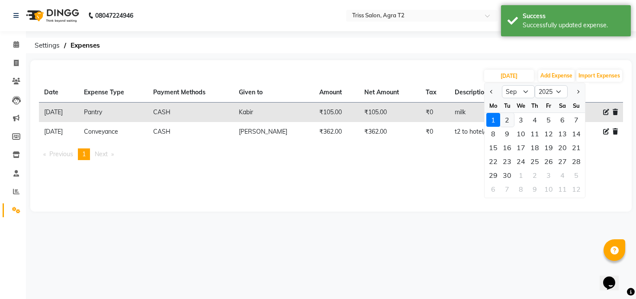
click at [509, 120] on div "2" at bounding box center [507, 120] width 14 height 14
type input "02-09-2025"
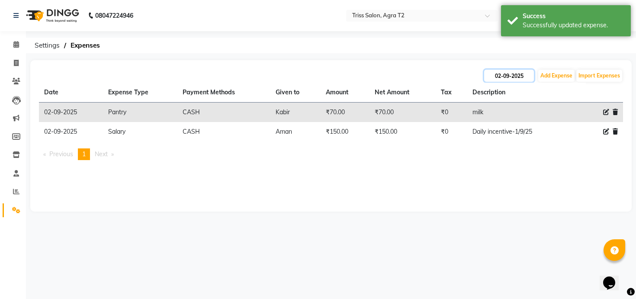
click at [508, 76] on input "02-09-2025" at bounding box center [509, 76] width 50 height 12
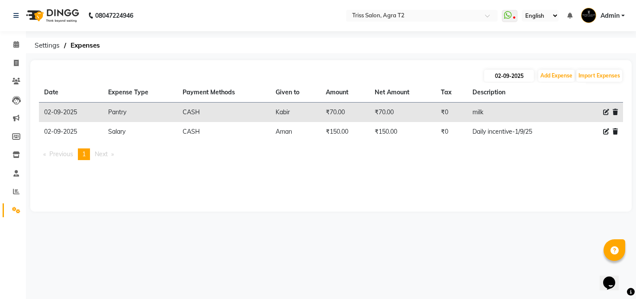
select select "9"
select select "2025"
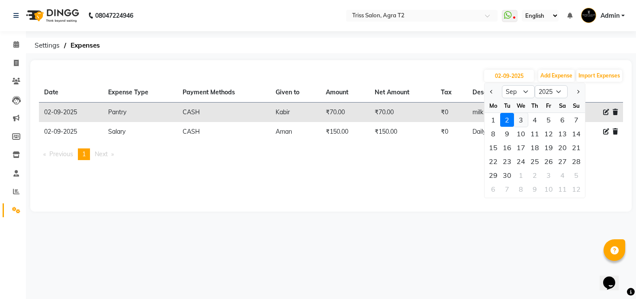
click at [517, 119] on div "3" at bounding box center [521, 120] width 14 height 14
type input "[DATE]"
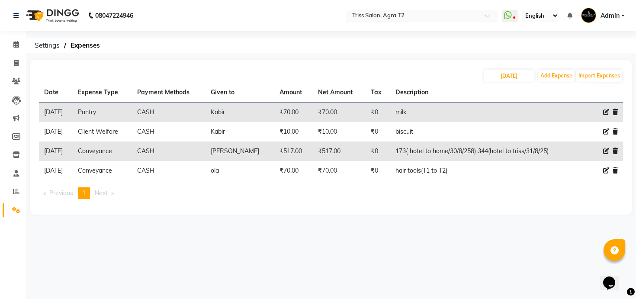
click at [449, 17] on input "text" at bounding box center [412, 16] width 125 height 9
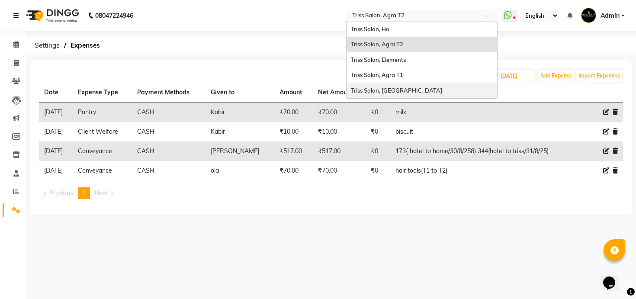
click at [427, 89] on div "Triss Salon, Mathura" at bounding box center [421, 91] width 151 height 16
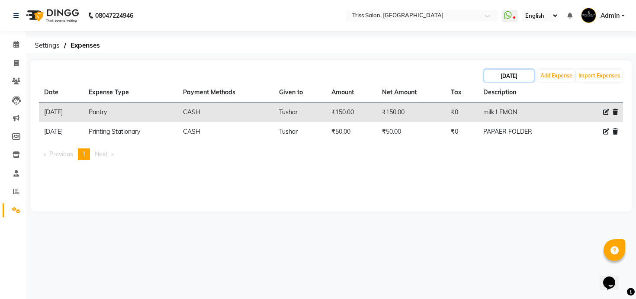
click at [506, 76] on input "[DATE]" at bounding box center [509, 76] width 50 height 12
select select "9"
select select "2025"
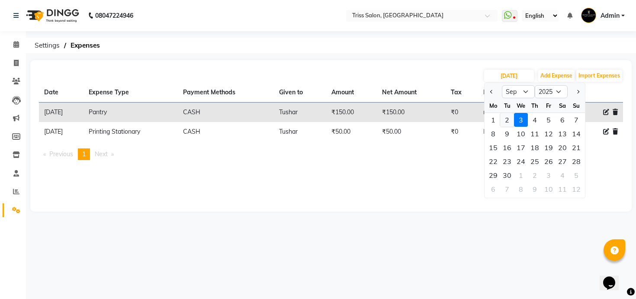
click at [510, 119] on div "2" at bounding box center [507, 120] width 14 height 14
type input "02-09-2025"
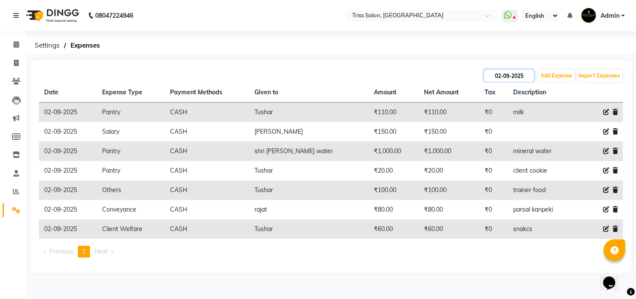
click at [522, 74] on input "02-09-2025" at bounding box center [509, 76] width 50 height 12
select select "9"
select select "2025"
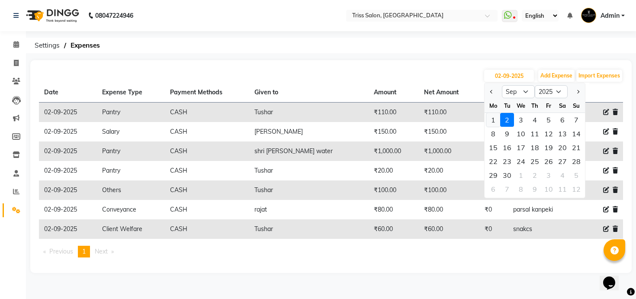
click at [494, 121] on div "1" at bounding box center [493, 120] width 14 height 14
type input "[DATE]"
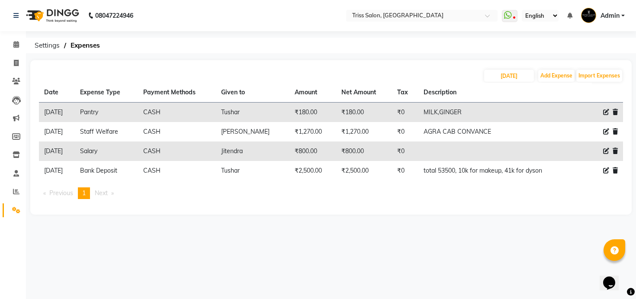
click at [605, 133] on icon at bounding box center [606, 131] width 6 height 6
select select "3820"
select select "1"
select select "2476"
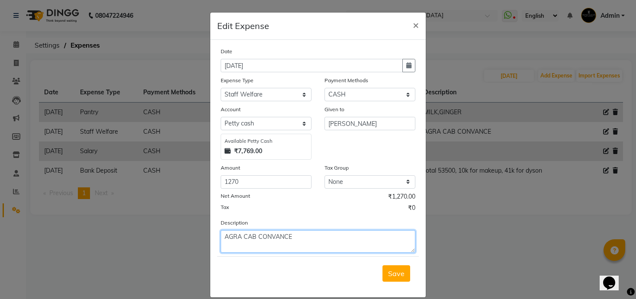
click at [291, 237] on textarea "AGRA CAB CONVANCE" at bounding box center [318, 241] width 195 height 22
type textarea "Agra Cab Conveyance"
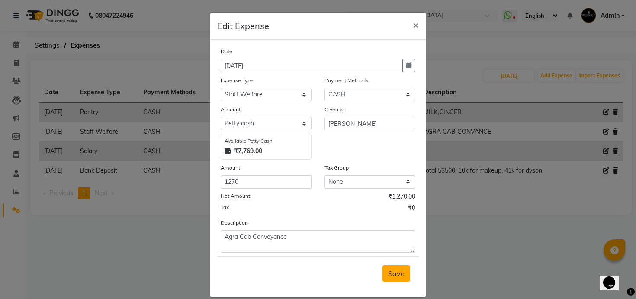
click at [399, 269] on span "Save" at bounding box center [396, 273] width 16 height 9
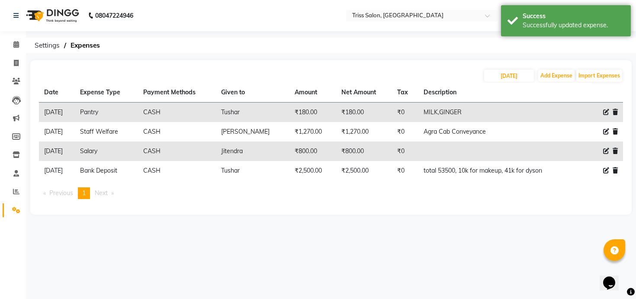
click at [608, 112] on icon at bounding box center [606, 112] width 6 height 6
select select "1120"
select select "1"
select select "2476"
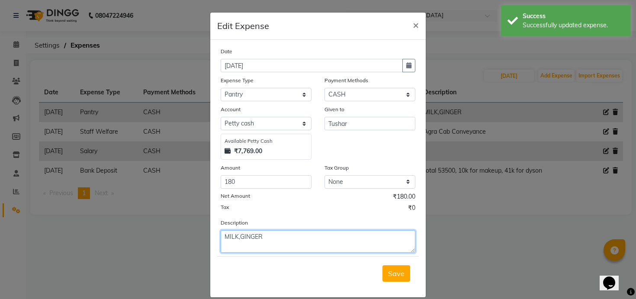
click at [316, 231] on textarea "MILK,GINGER" at bounding box center [318, 241] width 195 height 22
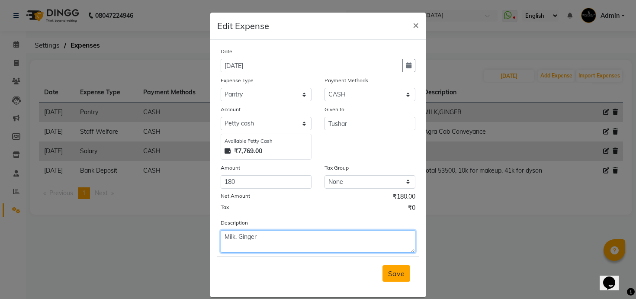
type textarea "Milk, Ginger"
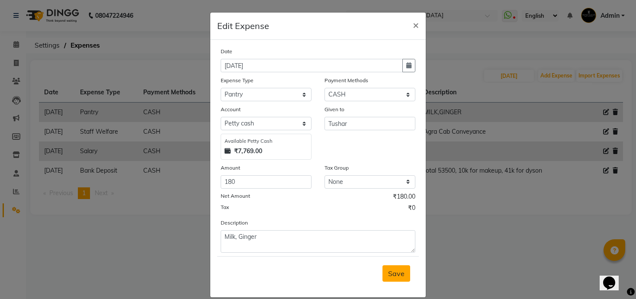
click at [403, 272] on span "Save" at bounding box center [396, 273] width 16 height 9
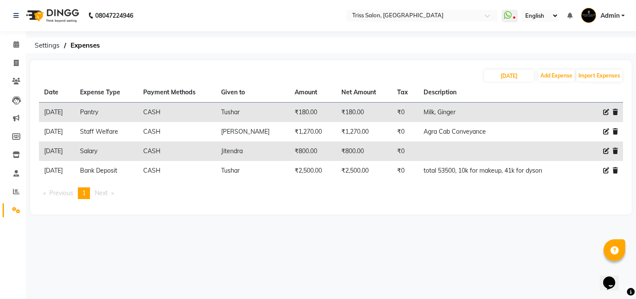
click at [603, 171] on icon at bounding box center [606, 170] width 6 height 6
select select "3277"
select select "1"
select select "2476"
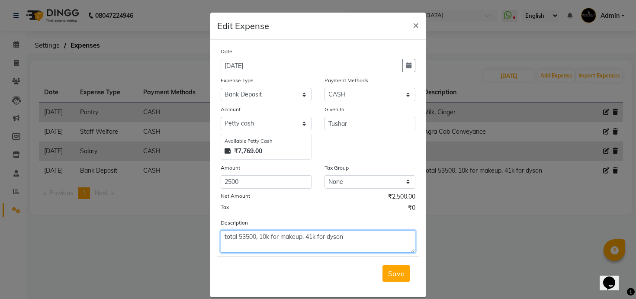
click at [225, 239] on textarea "total 53500, 10k for makeup, 41k for dyson" at bounding box center [318, 241] width 195 height 22
click at [331, 237] on textarea "Total 53500, 10k for makeup, 41k for dyson" at bounding box center [318, 241] width 195 height 22
click at [304, 237] on textarea "Total 53500, 10k for Makeup, 41k for Dyson" at bounding box center [318, 241] width 195 height 22
type textarea "Total 53500, 10k for Makeup Class, 41k for Dyson"
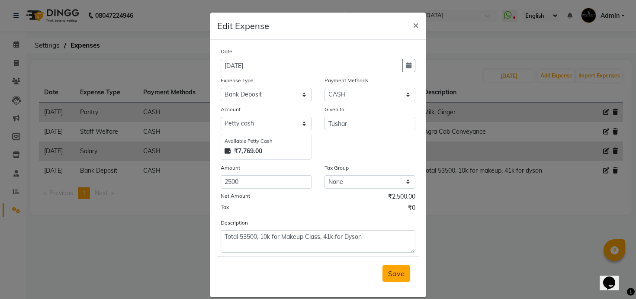
click at [400, 272] on span "Save" at bounding box center [396, 273] width 16 height 9
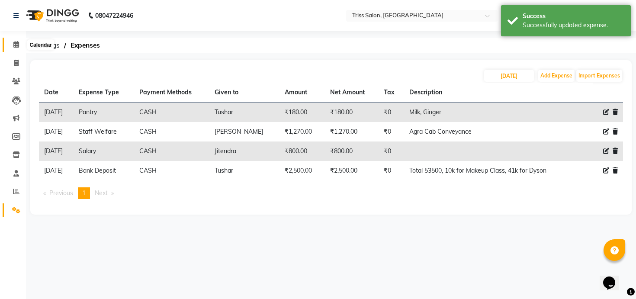
click at [18, 48] on span at bounding box center [16, 45] width 15 height 10
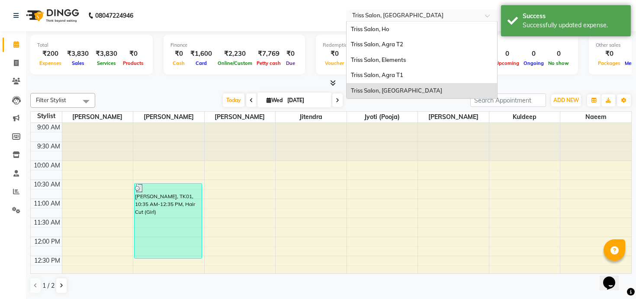
click at [389, 14] on input "text" at bounding box center [412, 16] width 125 height 9
click at [399, 70] on div "Triss Salon, Agra T1" at bounding box center [421, 75] width 151 height 16
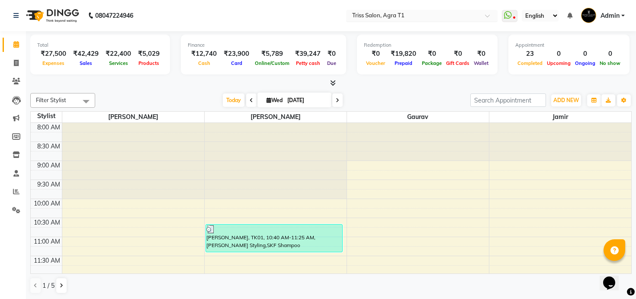
click at [398, 20] on input "text" at bounding box center [412, 16] width 125 height 9
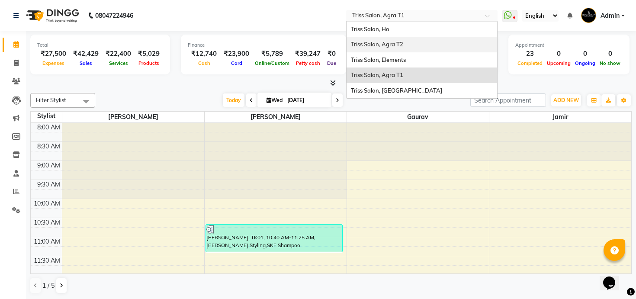
click at [398, 48] on div "Triss Salon, Agra T2" at bounding box center [421, 45] width 151 height 16
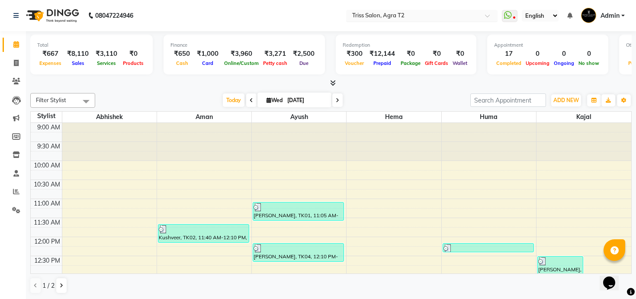
click at [354, 15] on input "text" at bounding box center [412, 16] width 125 height 9
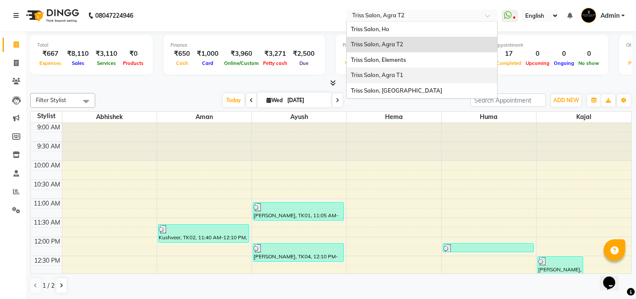
click at [371, 76] on span "Triss Salon, Agra T1" at bounding box center [377, 74] width 52 height 7
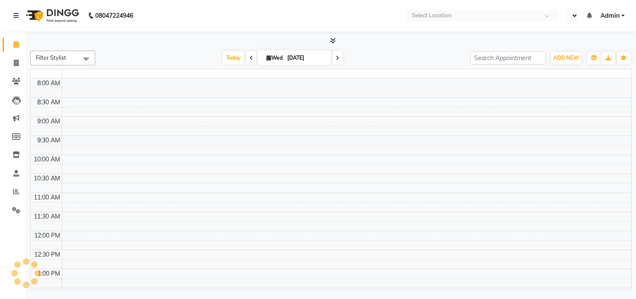
select select "en"
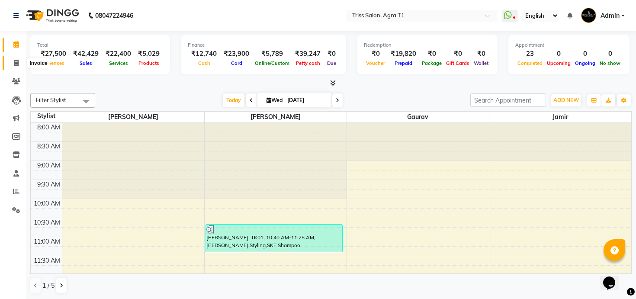
click at [17, 63] on icon at bounding box center [16, 63] width 5 height 6
select select "service"
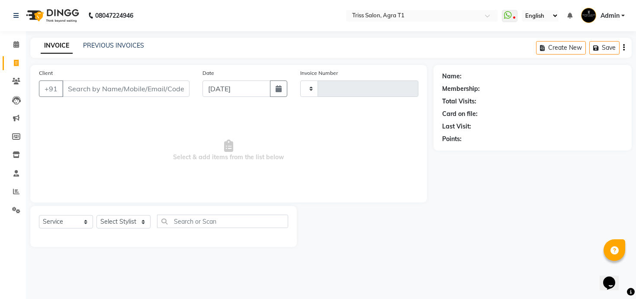
type input "6673"
select select "4300"
click at [18, 213] on icon at bounding box center [16, 210] width 8 height 6
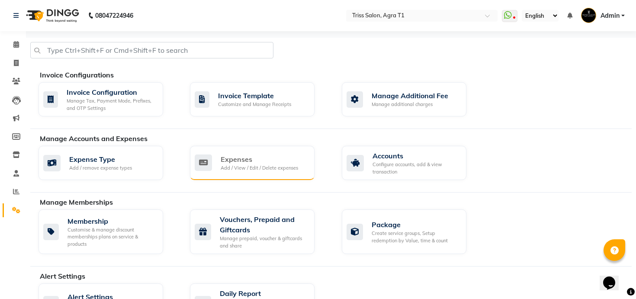
click at [244, 148] on div "Expenses Add / View / Edit / Delete expenses" at bounding box center [252, 163] width 125 height 34
